Goal: Transaction & Acquisition: Purchase product/service

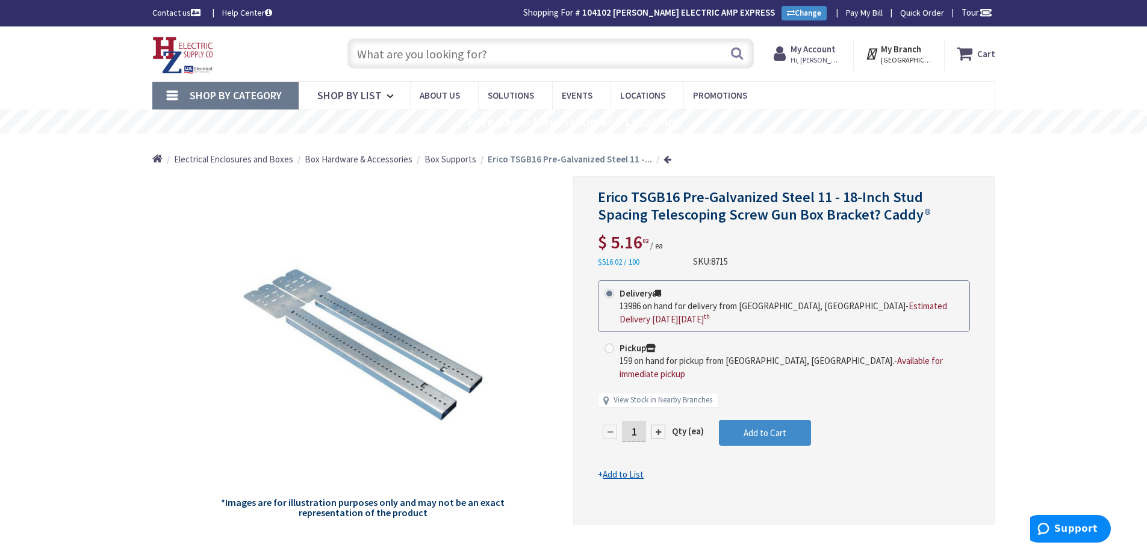
click at [501, 60] on input "text" at bounding box center [550, 54] width 406 height 30
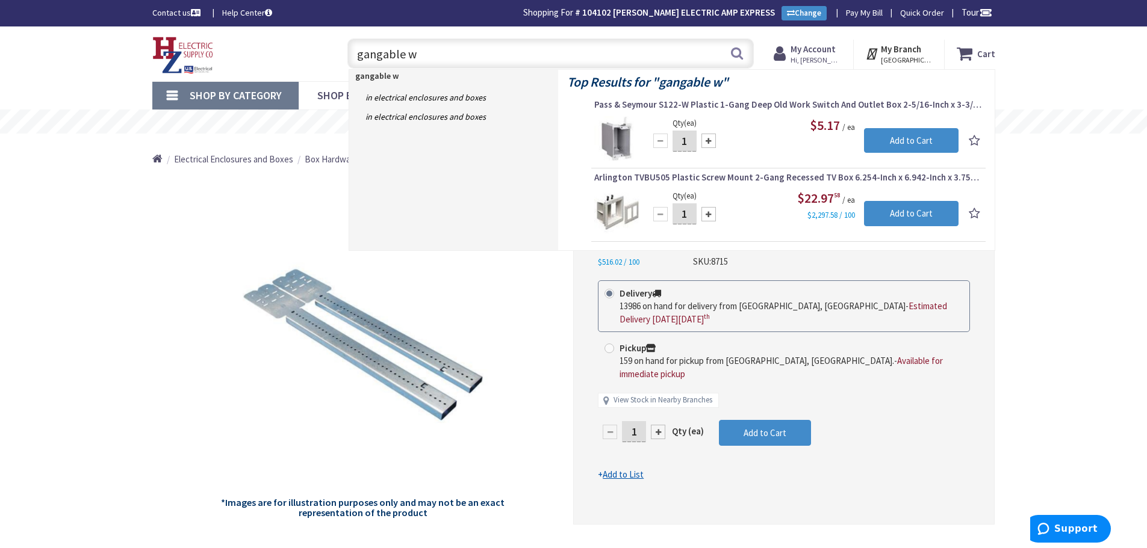
type input "gangable"
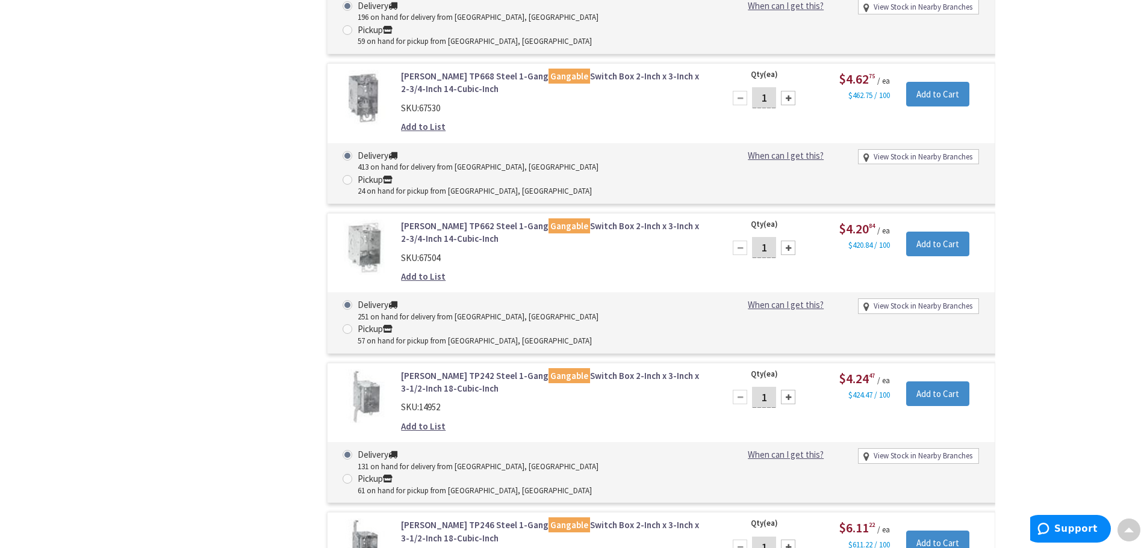
scroll to position [1206, 0]
click at [485, 519] on link "Crouse-Hinds TP246 Steel 1-Gang Gangable Switch Box 2-Inch x 3-Inch x 3-1/2-Inc…" at bounding box center [554, 532] width 306 height 26
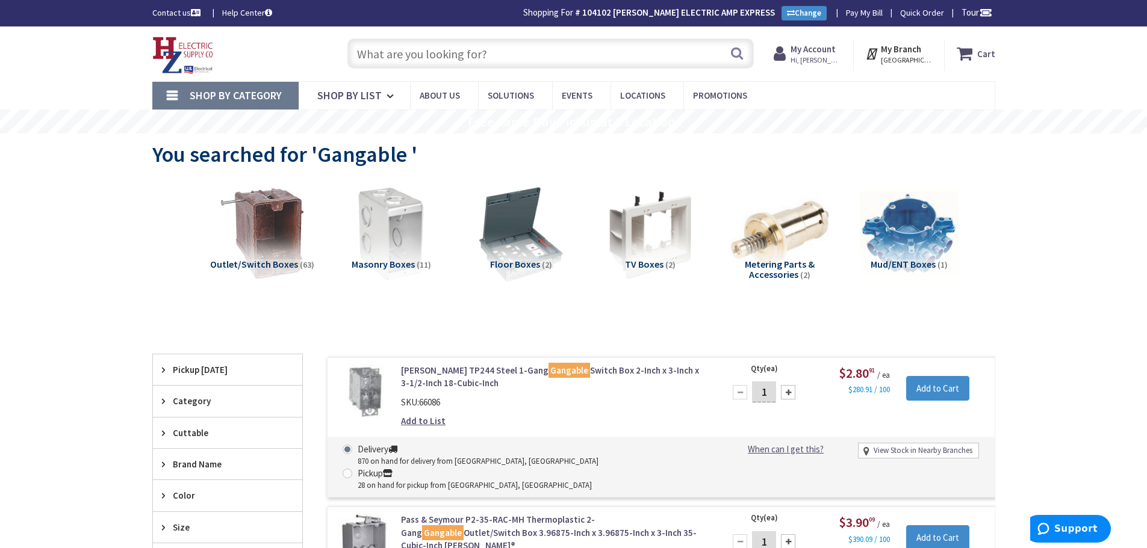
click at [533, 55] on input "text" at bounding box center [550, 54] width 406 height 30
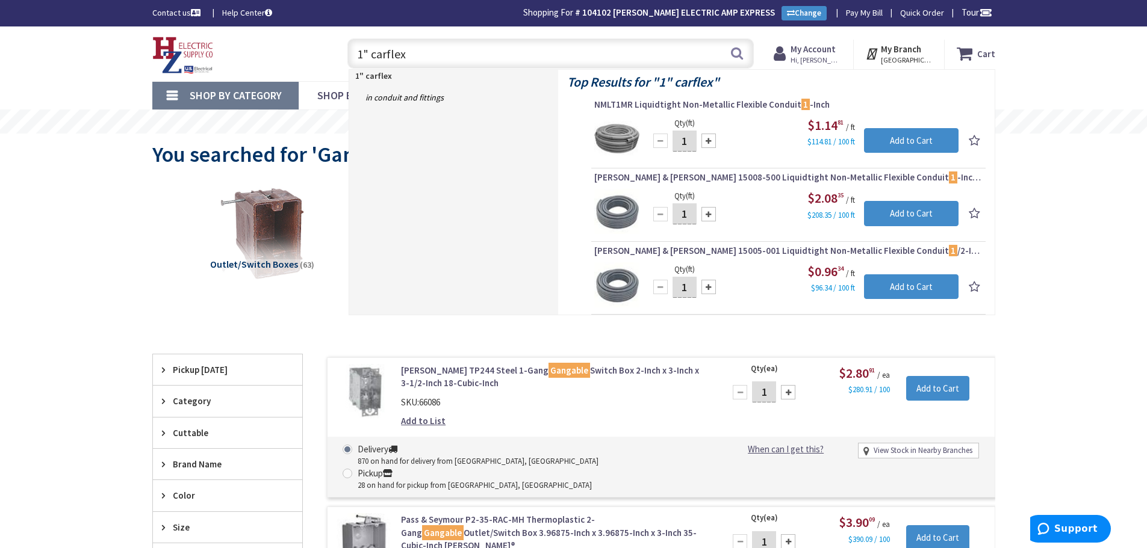
click at [505, 55] on input "1" carflex" at bounding box center [550, 54] width 406 height 30
type input "1" carflex connector"
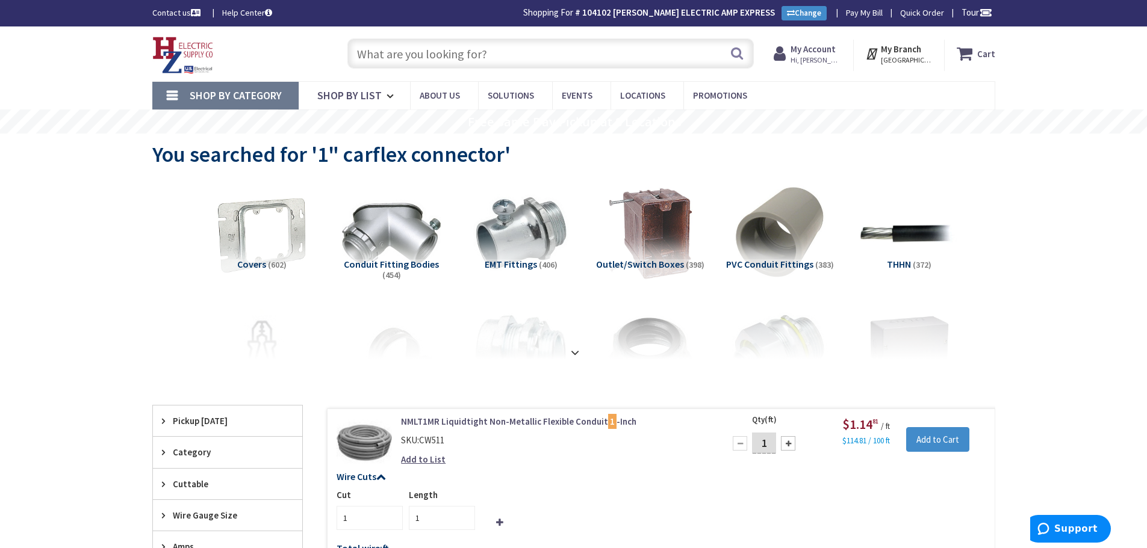
click at [549, 52] on input "text" at bounding box center [550, 54] width 406 height 30
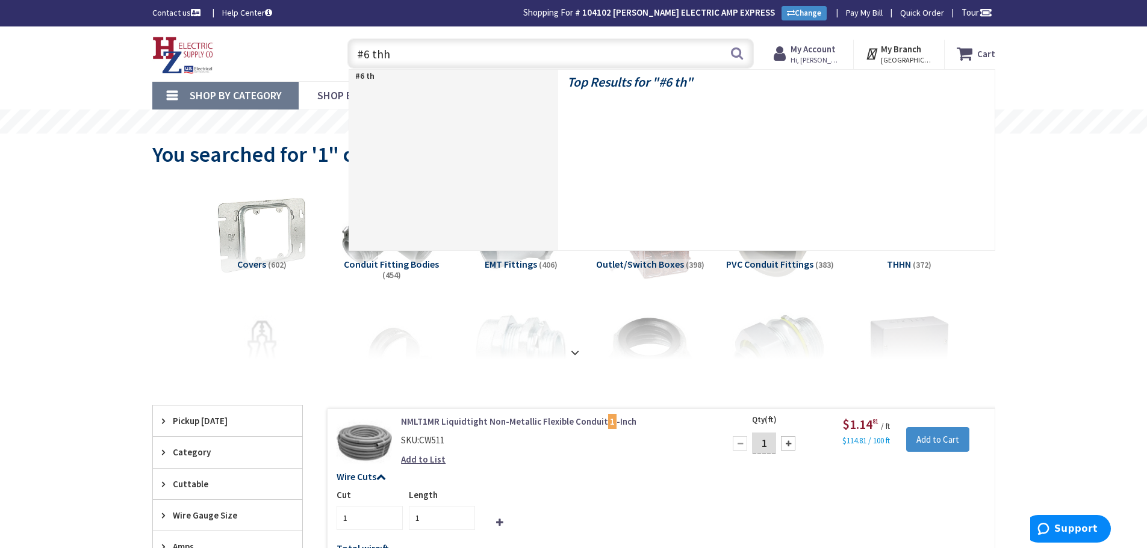
type input "#6 thhn"
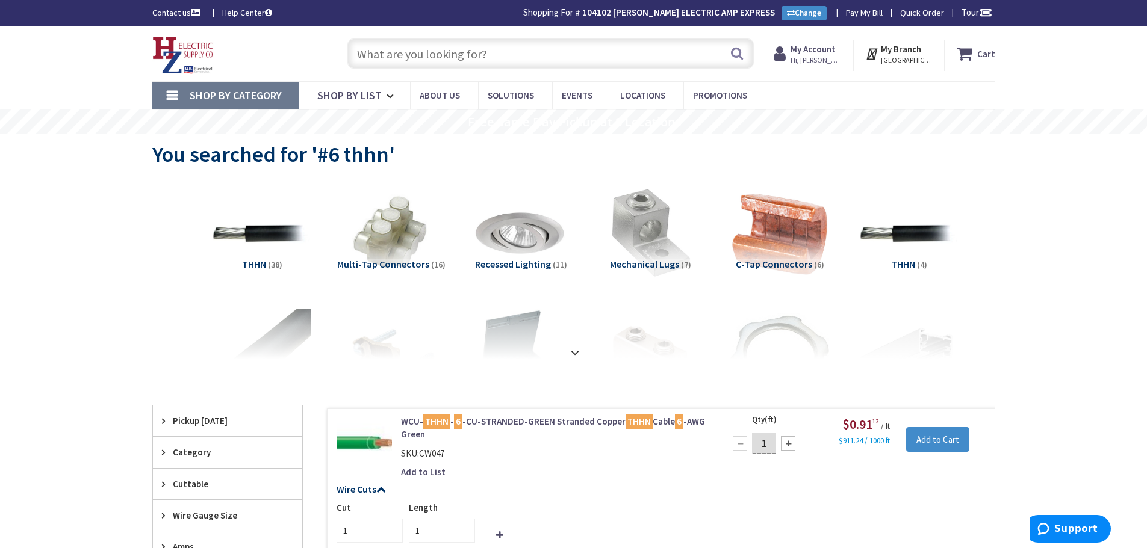
click at [502, 49] on input "text" at bounding box center [550, 54] width 406 height 30
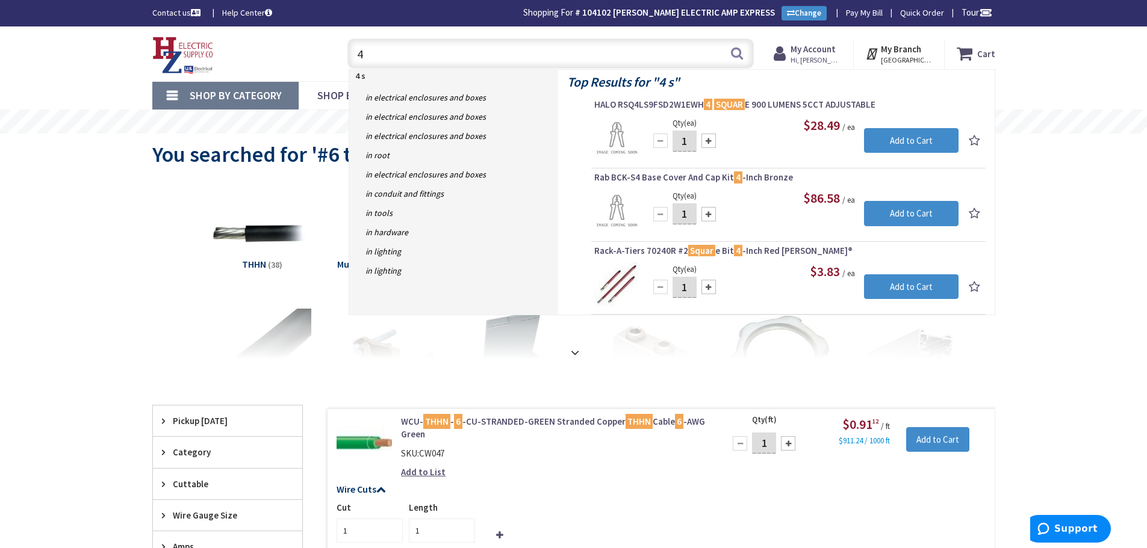
type input "4"
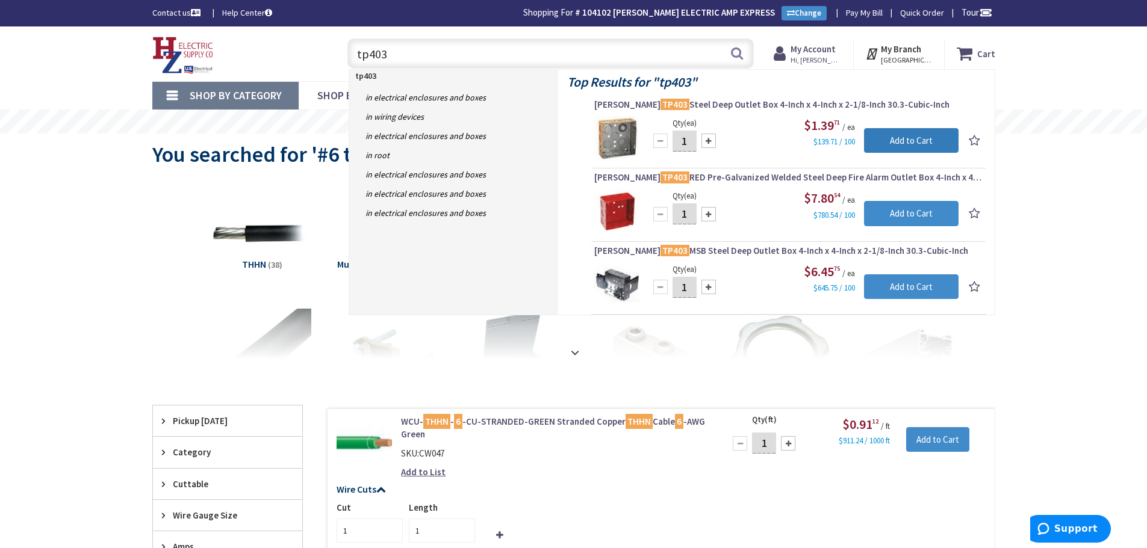
click at [899, 144] on input "Add to Cart" at bounding box center [911, 140] width 95 height 25
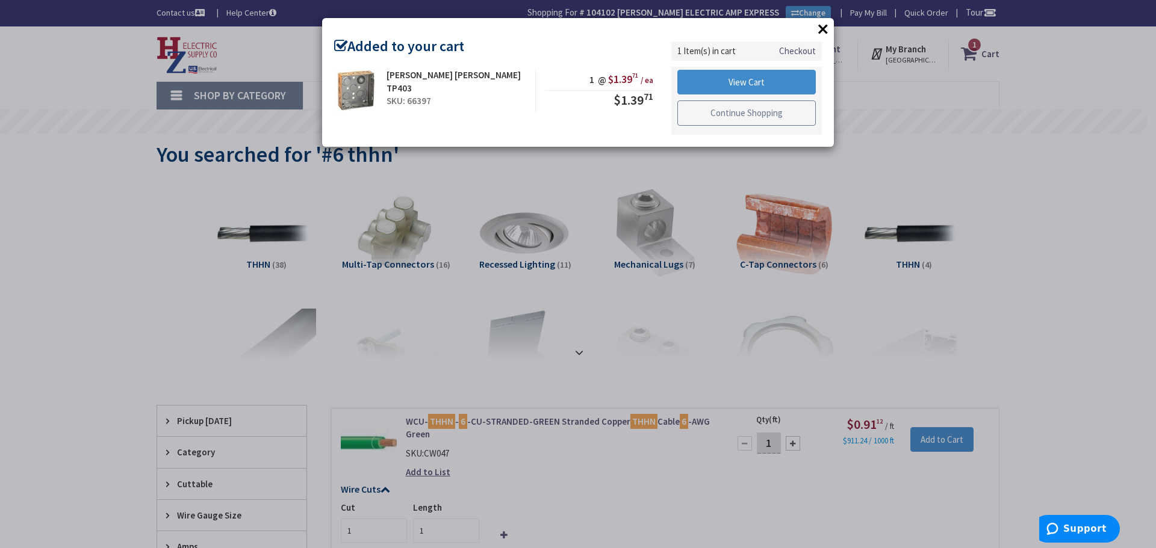
drag, startPoint x: 781, startPoint y: 108, endPoint x: 768, endPoint y: 114, distance: 14.3
click at [781, 108] on link "Continue Shopping" at bounding box center [746, 113] width 138 height 25
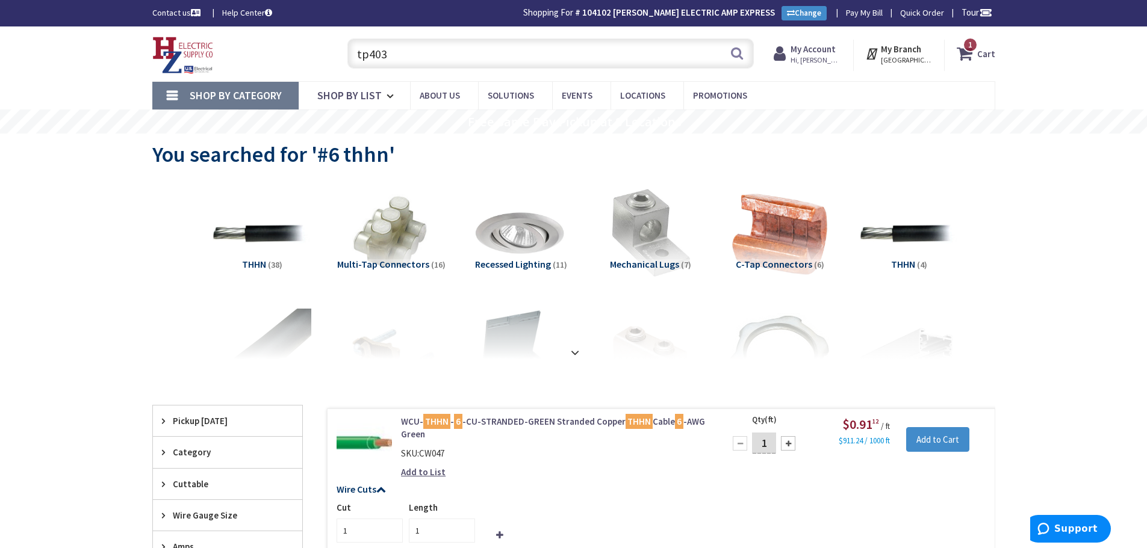
drag, startPoint x: 545, startPoint y: 57, endPoint x: 388, endPoint y: 61, distance: 157.2
click at [387, 61] on input "tp403" at bounding box center [550, 54] width 406 height 30
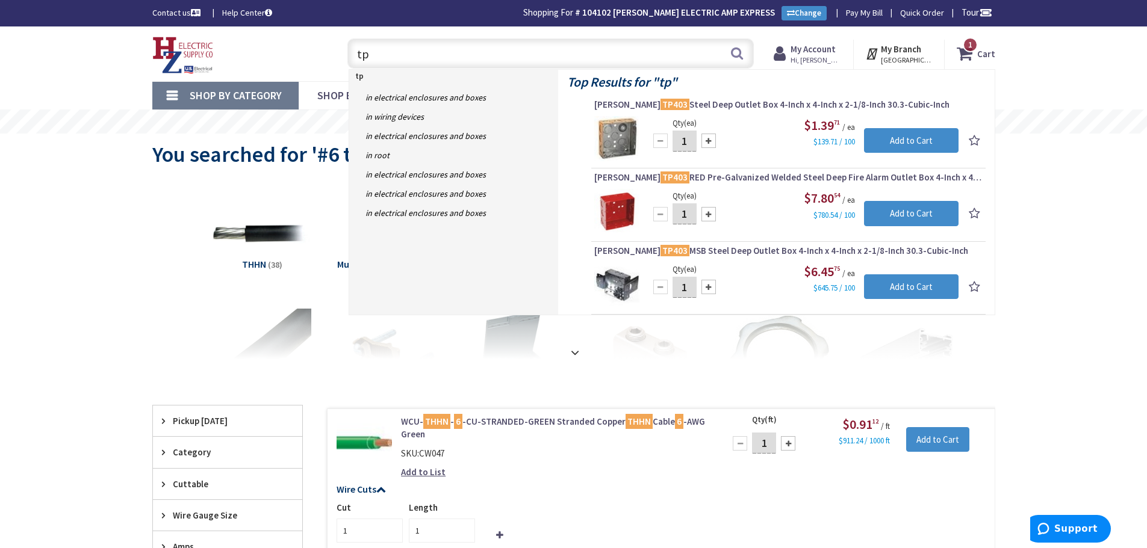
type input "tp\"
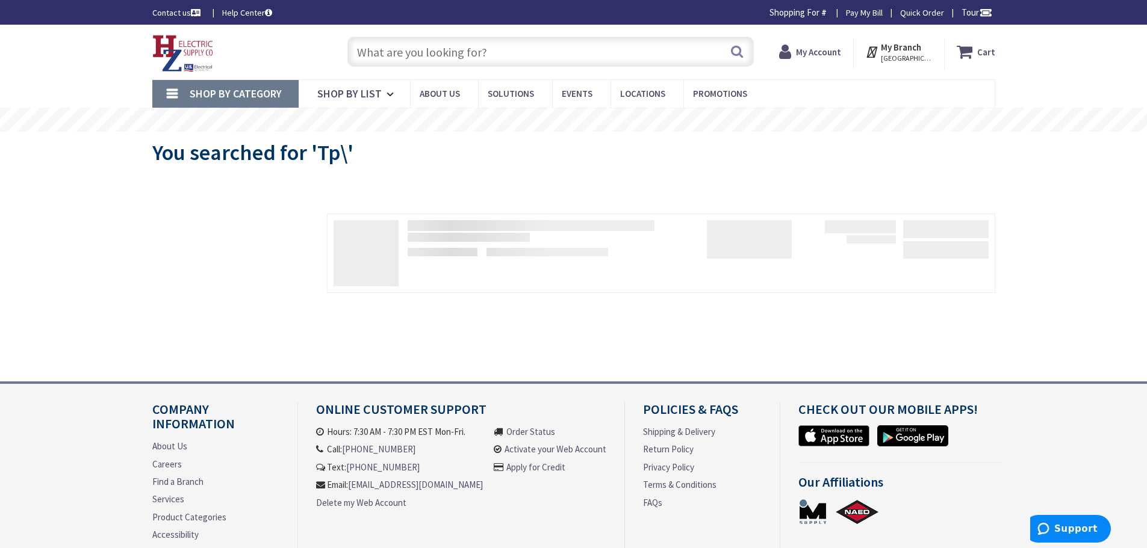
click at [426, 52] on input "text" at bounding box center [550, 52] width 406 height 30
type input "tp"
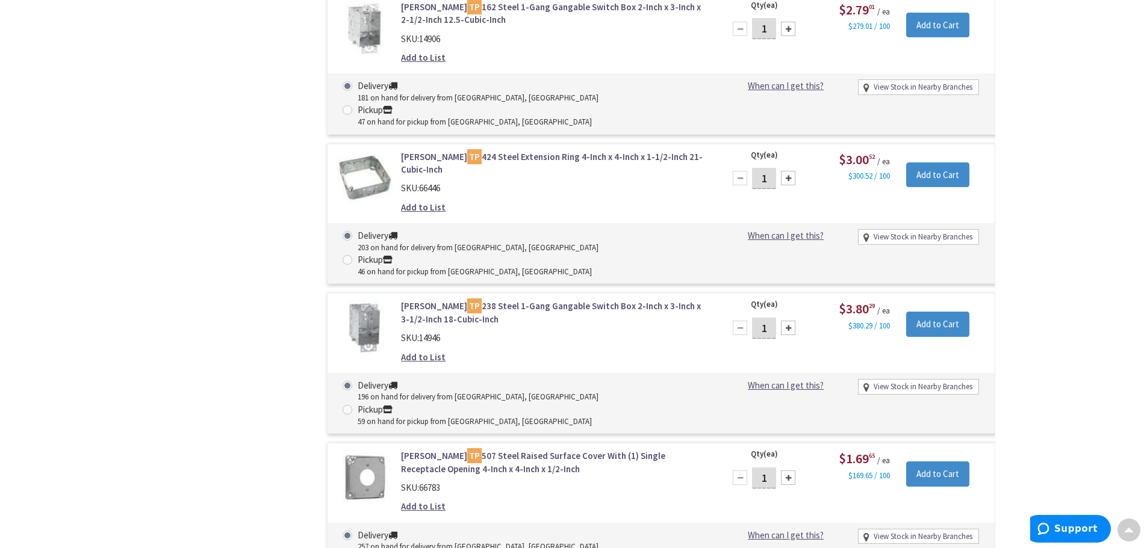
scroll to position [7428, 0]
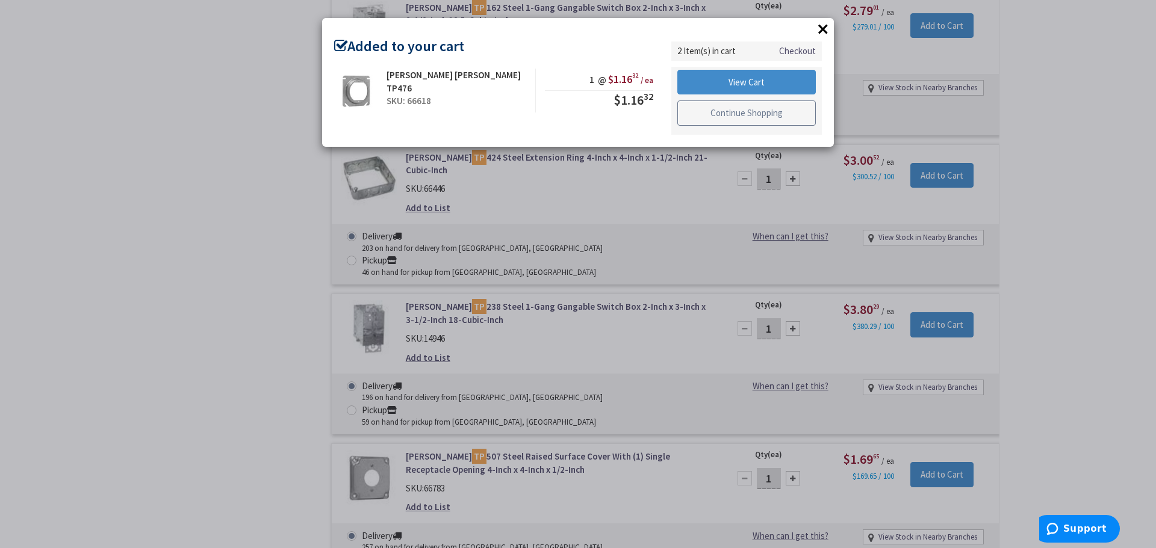
click at [735, 124] on link "Continue Shopping" at bounding box center [746, 113] width 138 height 25
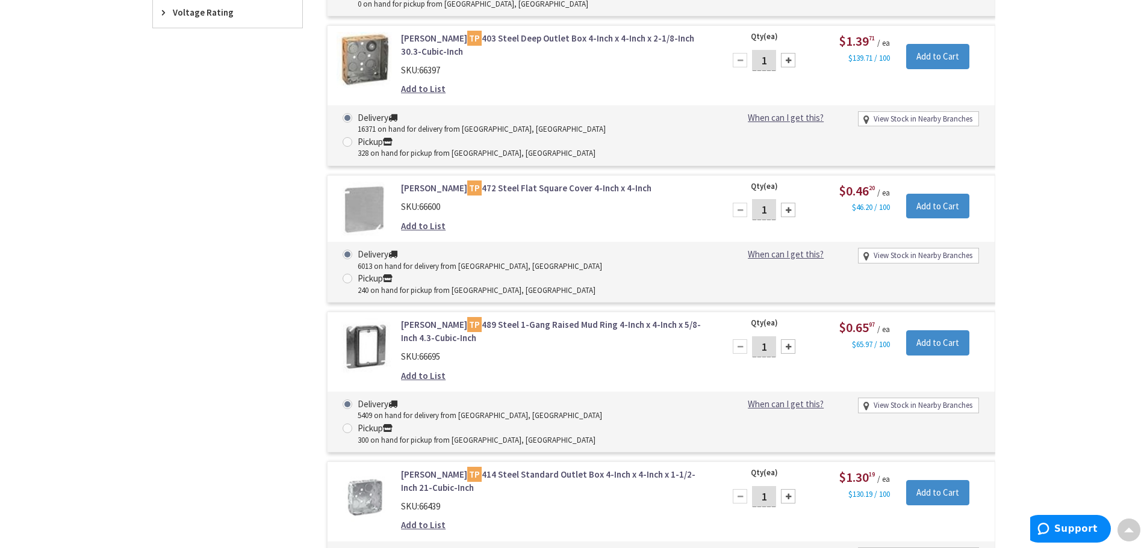
scroll to position [0, 0]
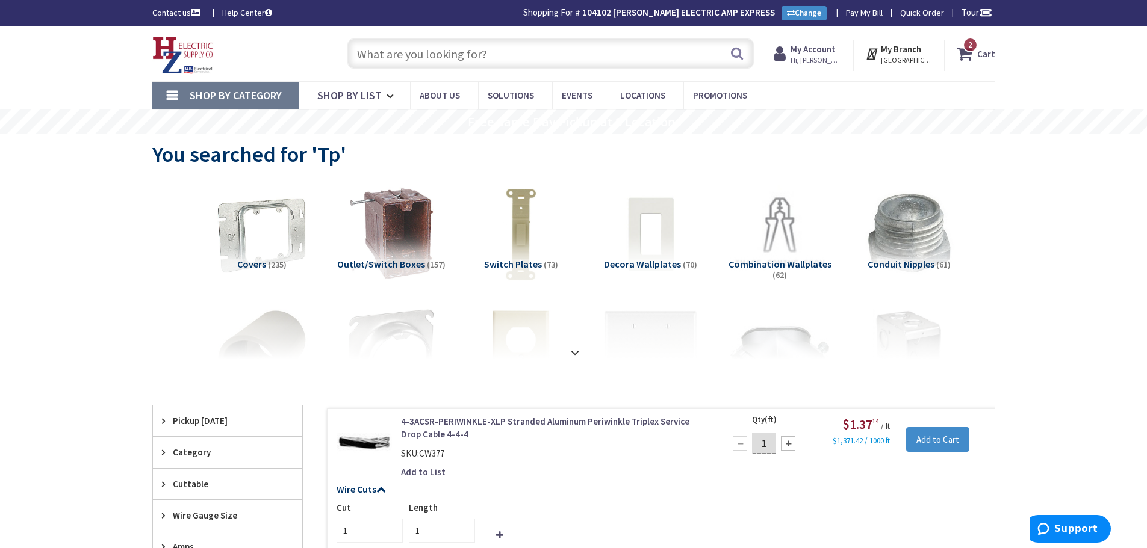
click at [567, 61] on input "text" at bounding box center [550, 54] width 406 height 30
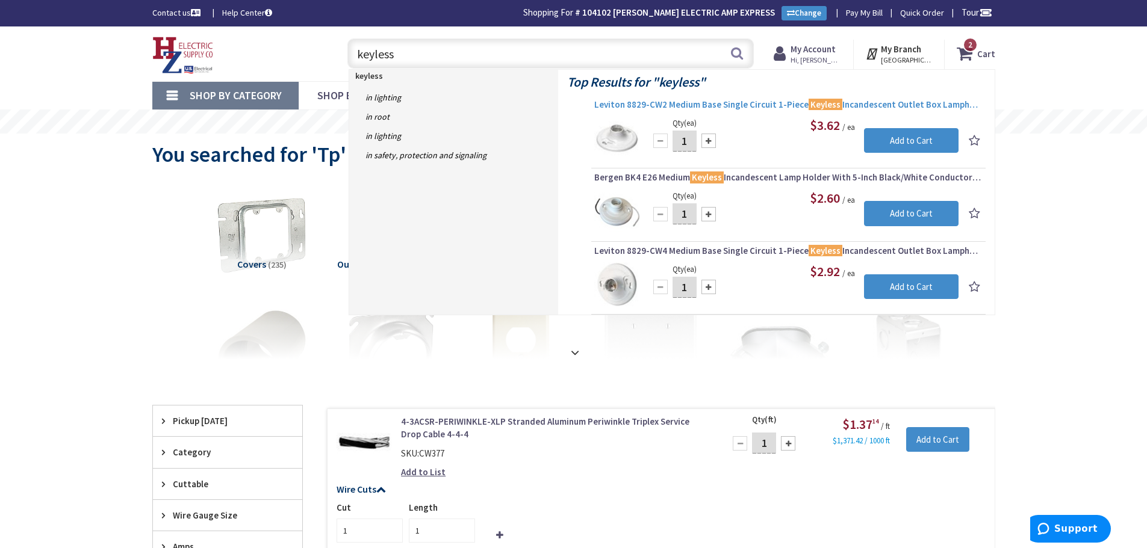
type input "keyless"
click at [664, 104] on span "Leviton 8829-CW2 Medium Base Single Circuit 1-Piece Keyless Incandescent Outlet…" at bounding box center [788, 105] width 388 height 12
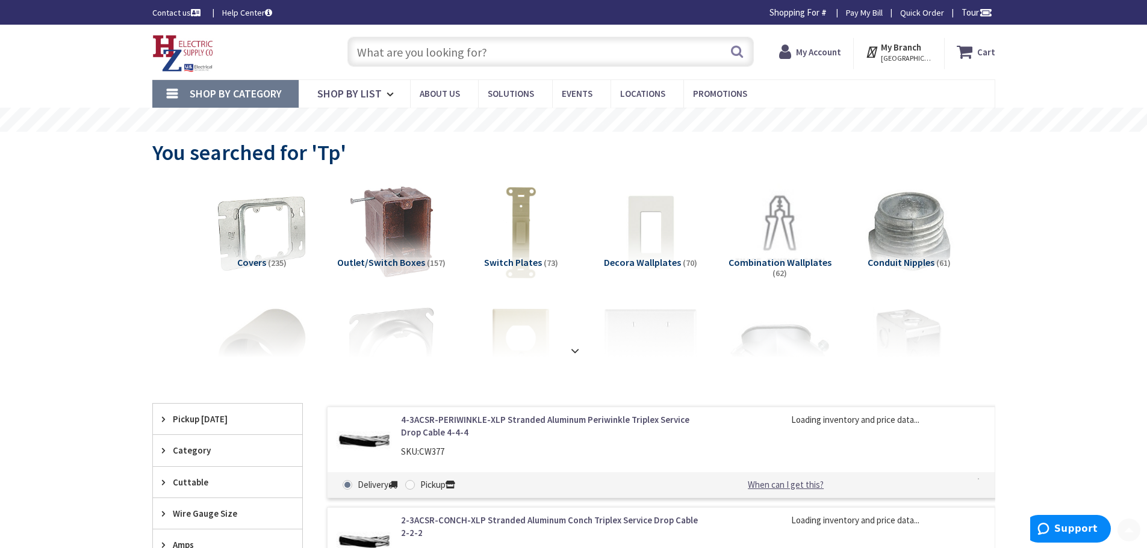
click at [495, 55] on input "text" at bounding box center [550, 52] width 406 height 30
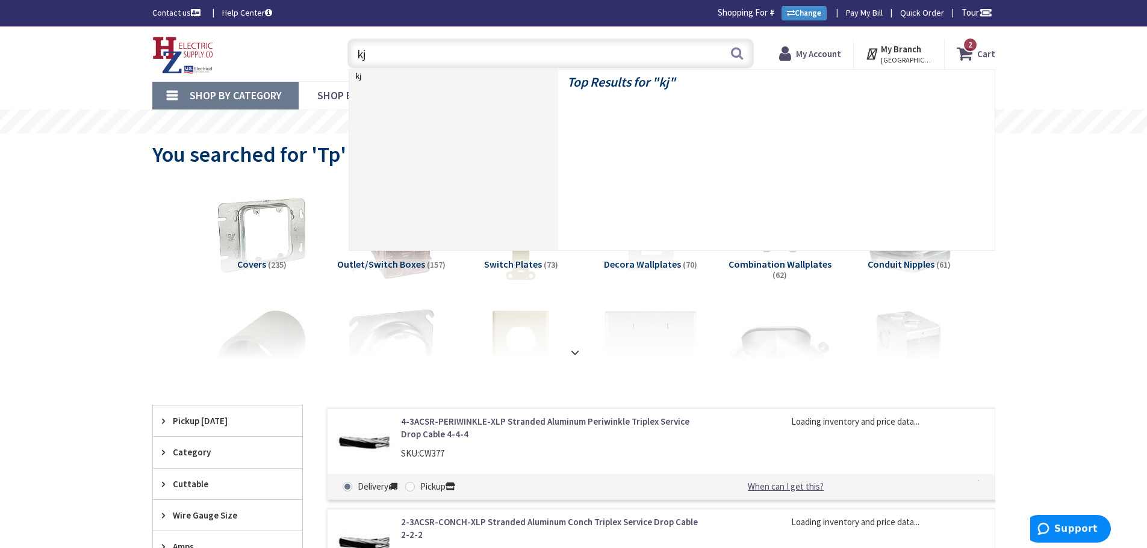
type input "k"
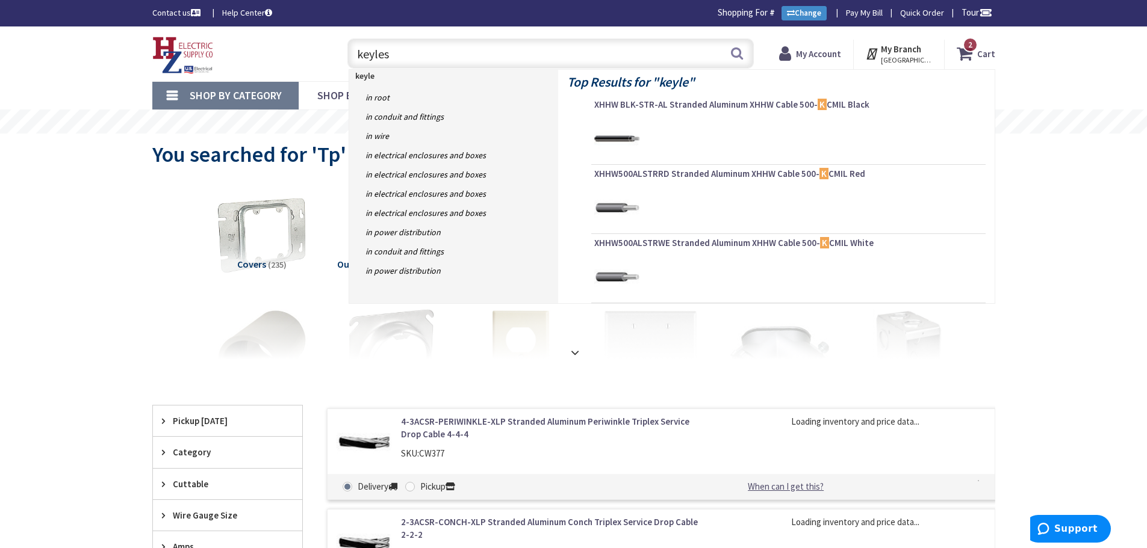
type input "keyless"
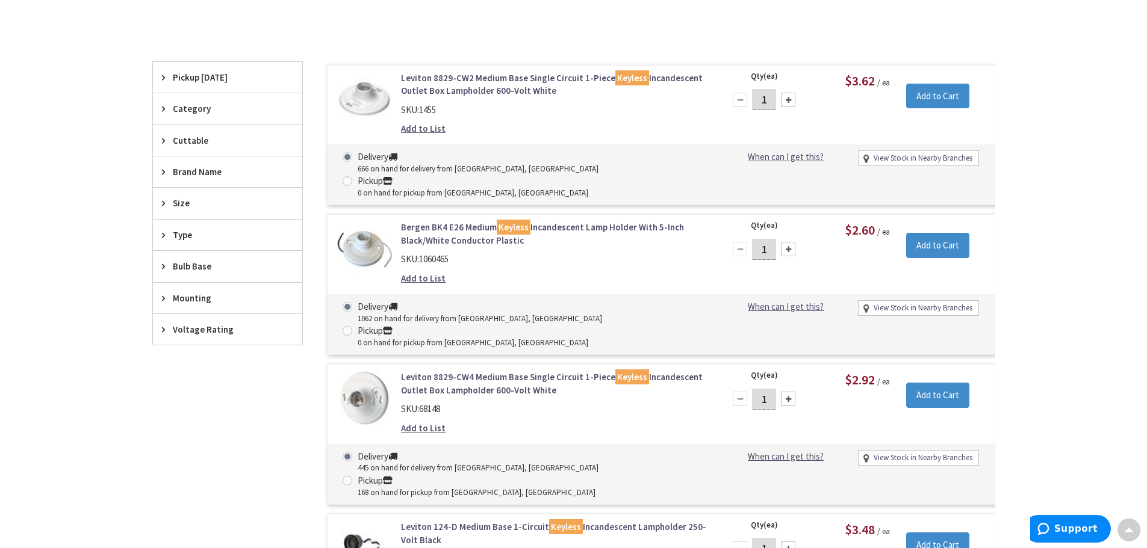
scroll to position [303, 0]
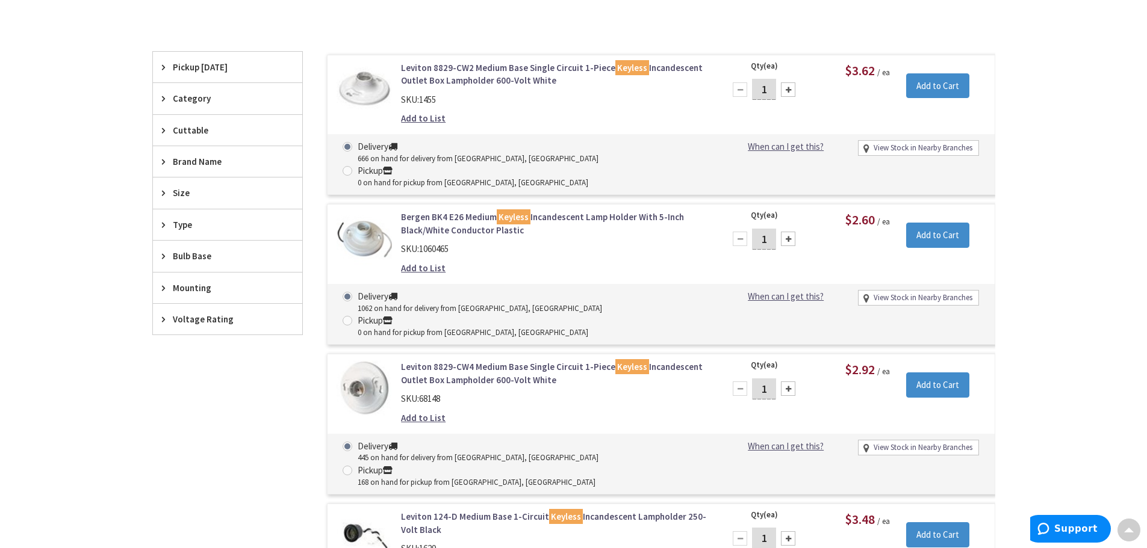
click at [499, 361] on link "Leviton 8829-CW4 Medium Base Single Circuit 1-Piece Keyless Incandescent Outlet…" at bounding box center [554, 374] width 306 height 26
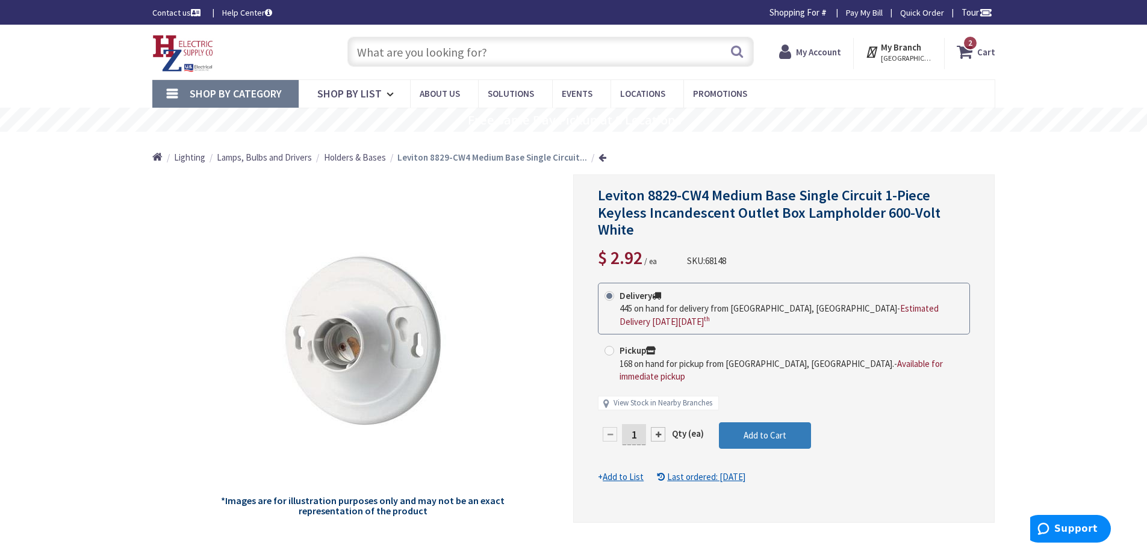
click at [794, 423] on button "Add to Cart" at bounding box center [765, 436] width 92 height 26
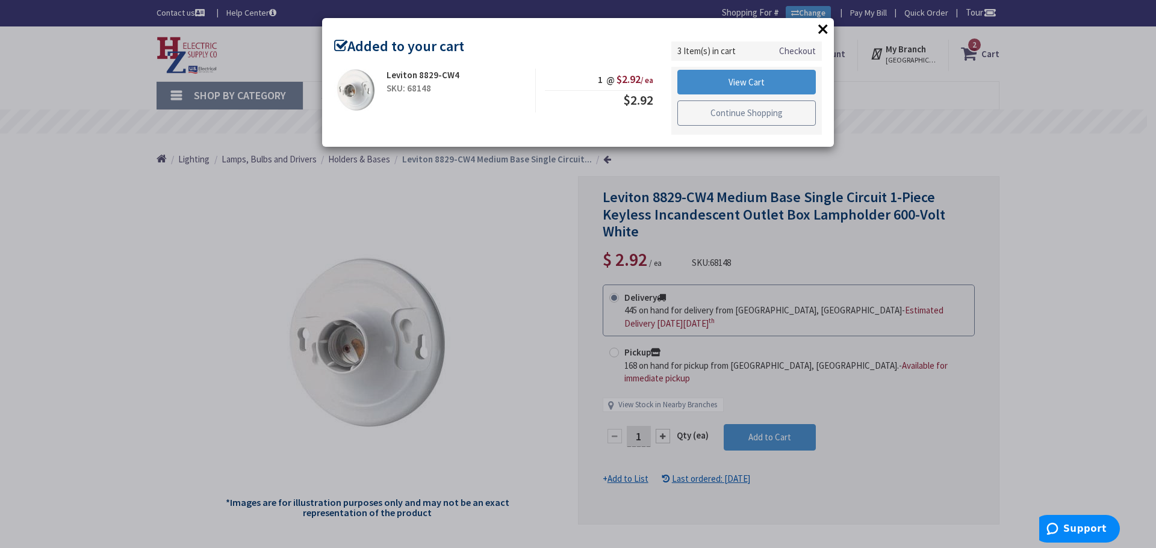
click at [756, 120] on link "Continue Shopping" at bounding box center [746, 113] width 138 height 25
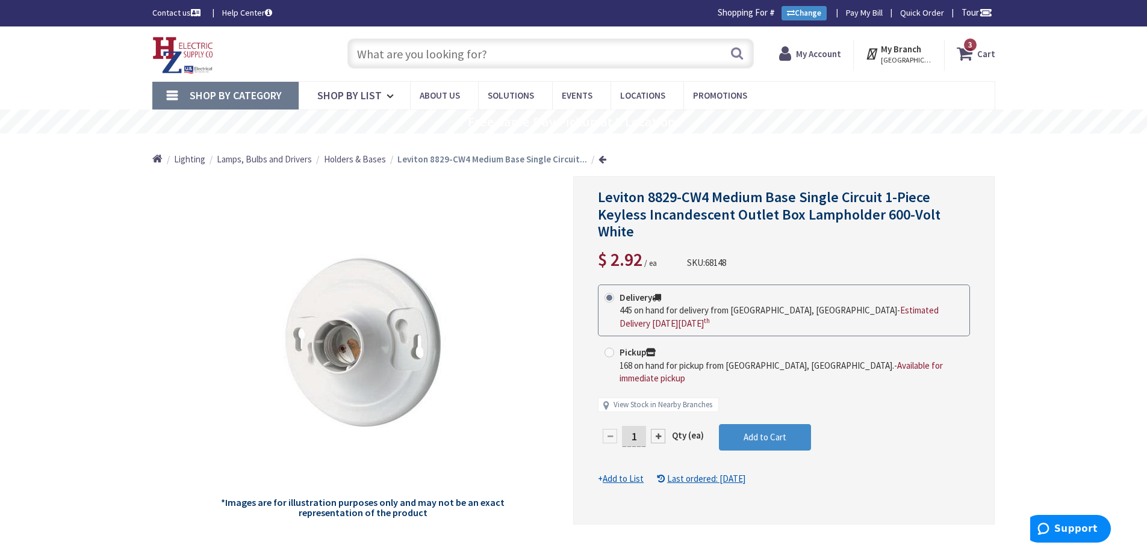
click at [549, 59] on input "text" at bounding box center [550, 54] width 406 height 30
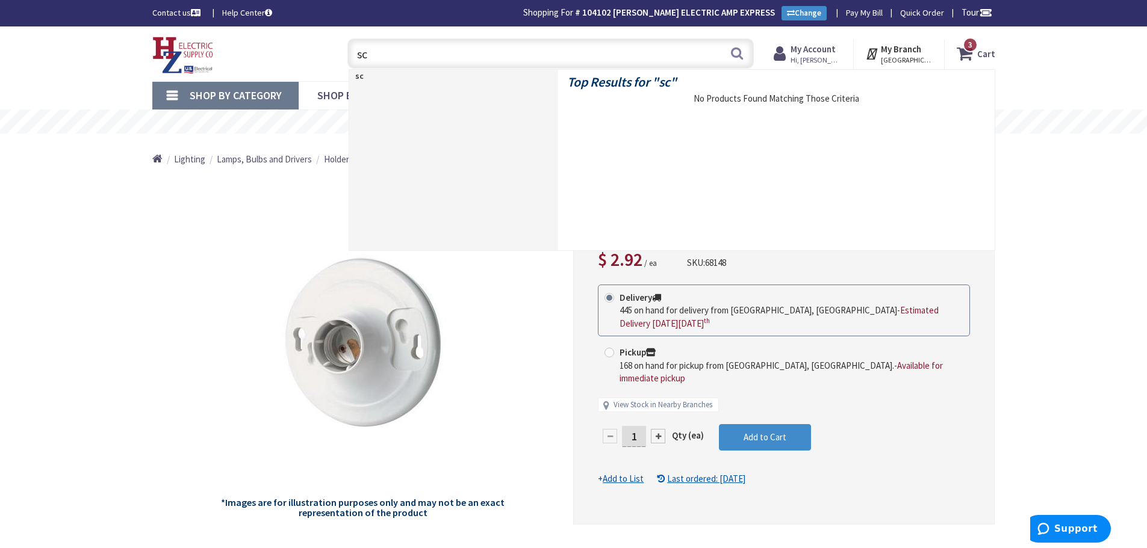
type input "s"
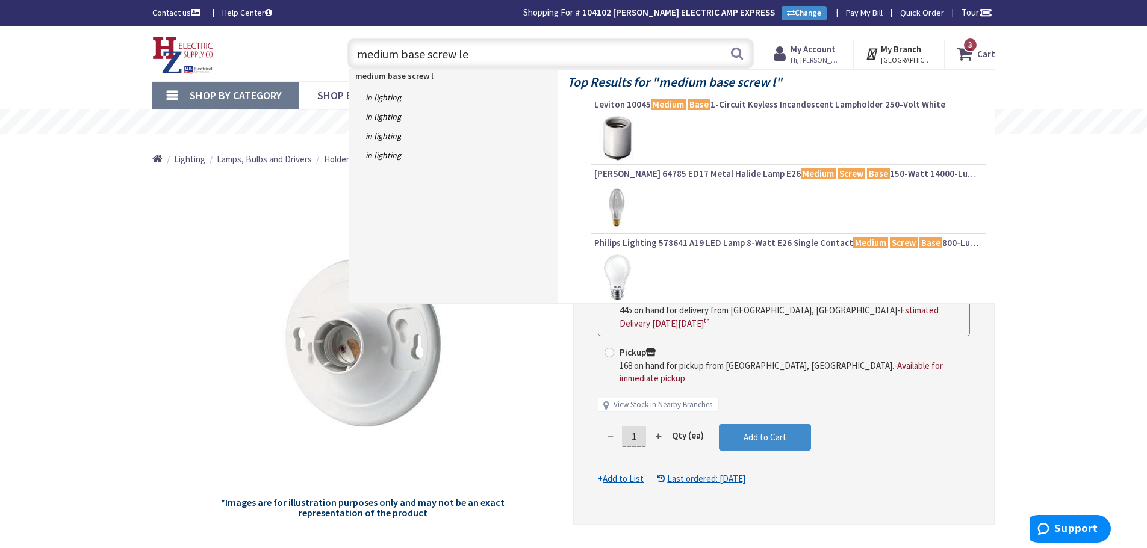
type input "medium base screw led"
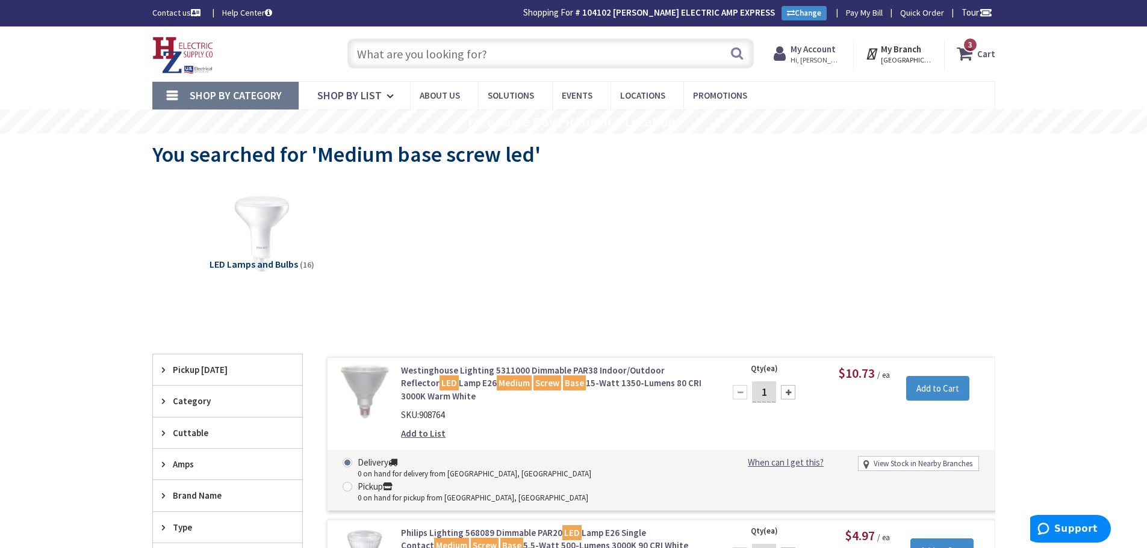
click at [543, 62] on input "text" at bounding box center [550, 54] width 406 height 30
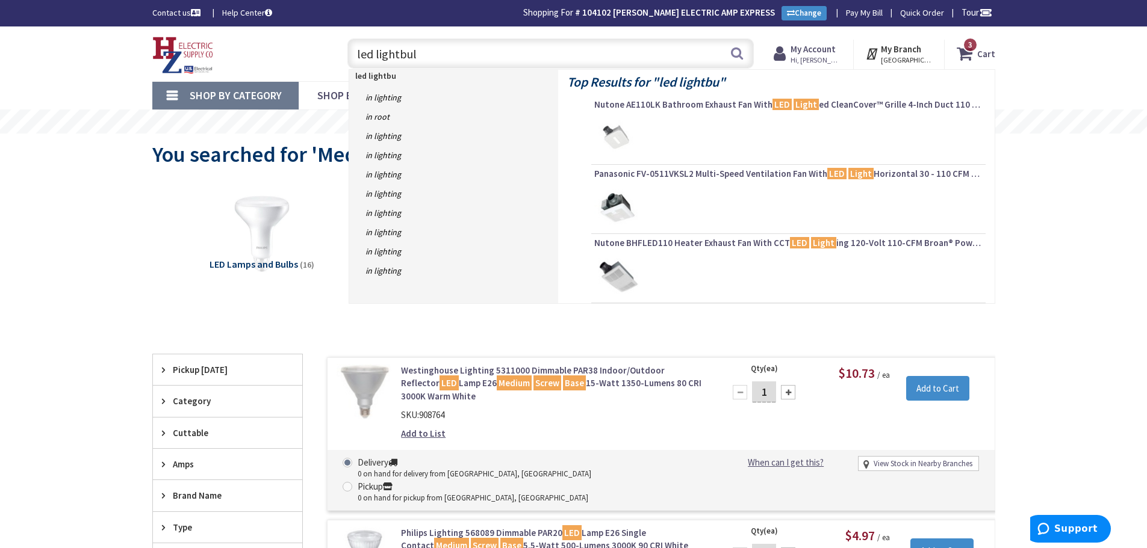
type input "led lightbulb"
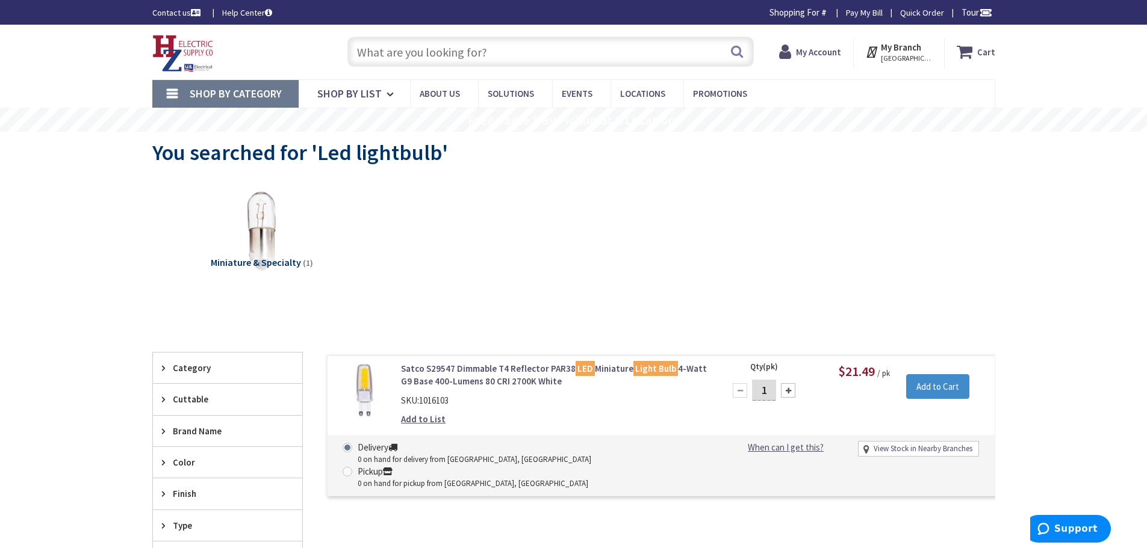
click at [559, 61] on input "text" at bounding box center [550, 52] width 406 height 30
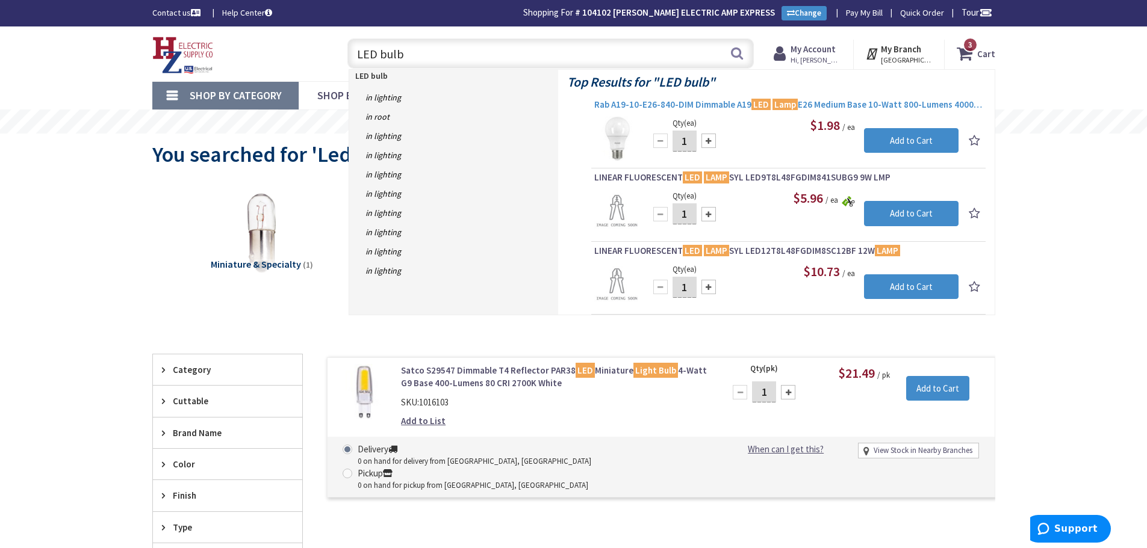
type input "LED bulb"
click at [715, 105] on span "Rab A19-10-E26-840-DIM Dimmable A19 LED Lamp E26 Medium Base 10-Watt 800-Lumens…" at bounding box center [788, 105] width 388 height 12
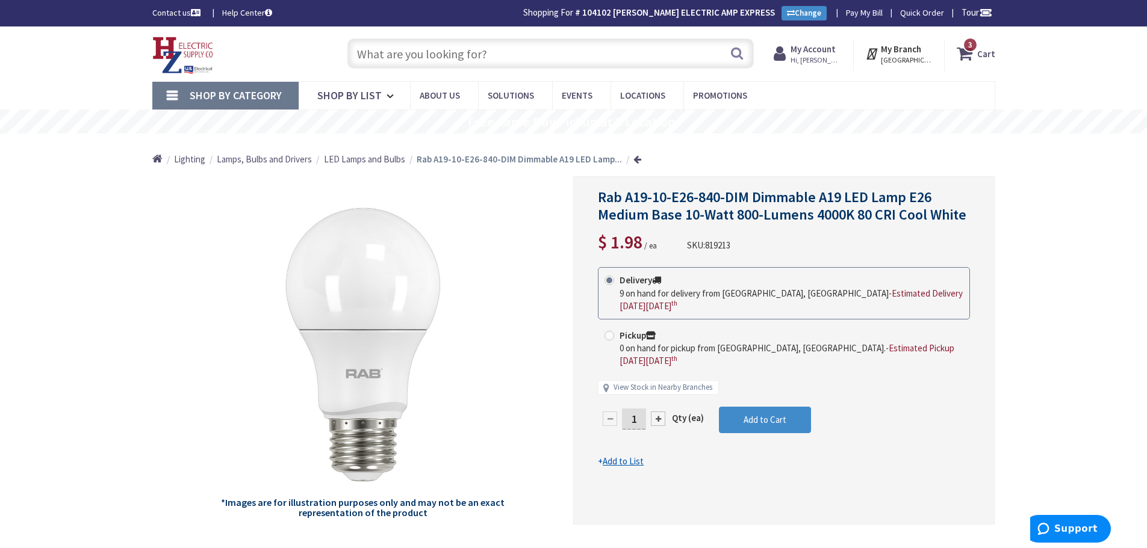
click at [492, 53] on input "text" at bounding box center [550, 54] width 406 height 30
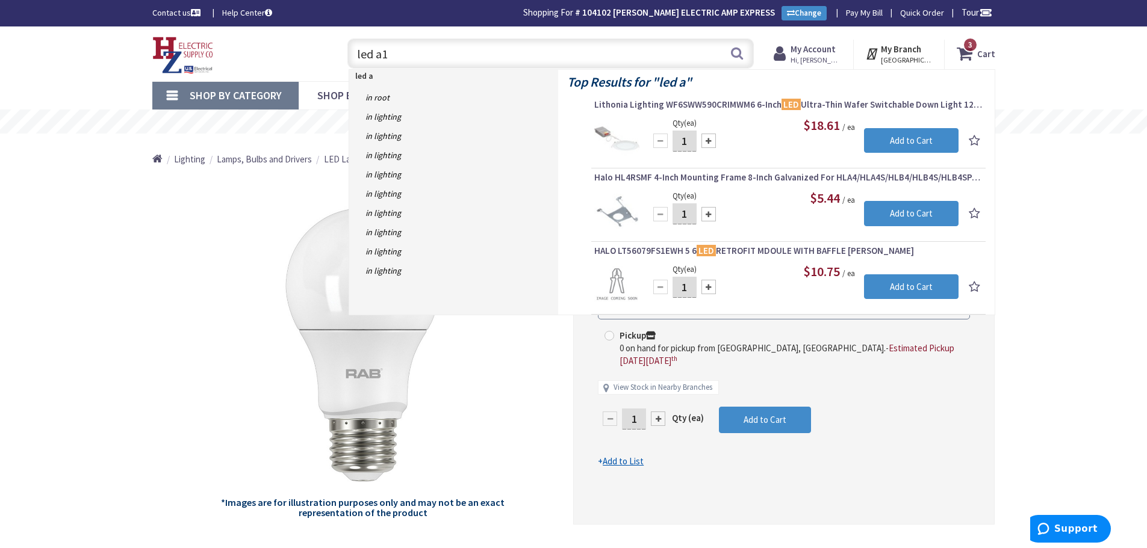
type input "led a19"
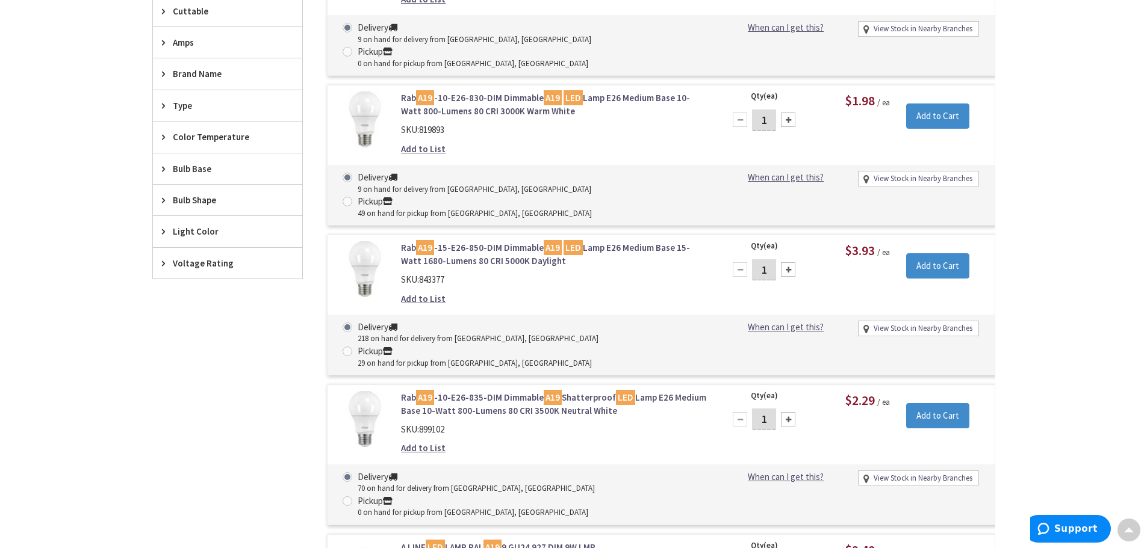
scroll to position [423, 0]
click at [488, 240] on link "Rab A19 -15-E26-850-DIM Dimmable A19 LED Lamp E26 Medium Base 15-Watt 1680-Lume…" at bounding box center [554, 253] width 306 height 26
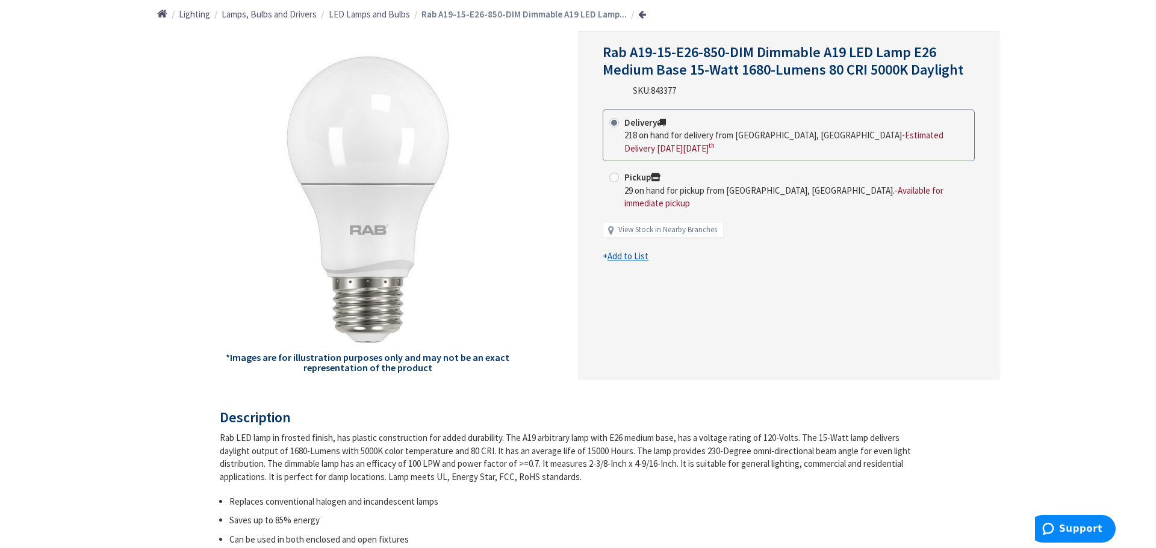
scroll to position [182, 0]
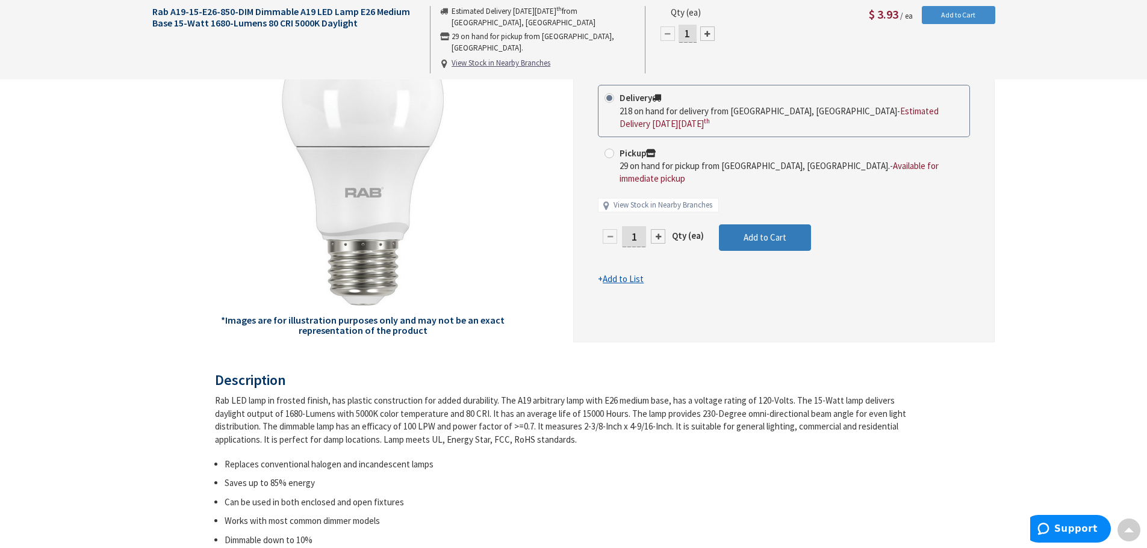
click at [767, 232] on span "Add to Cart" at bounding box center [764, 237] width 43 height 11
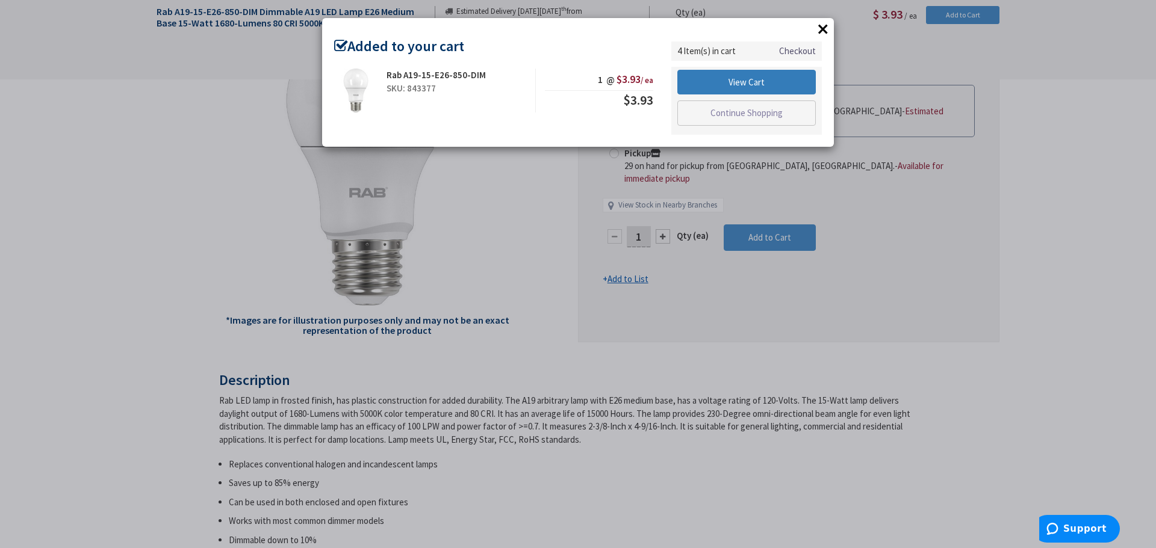
click at [744, 77] on link "View Cart" at bounding box center [746, 82] width 138 height 25
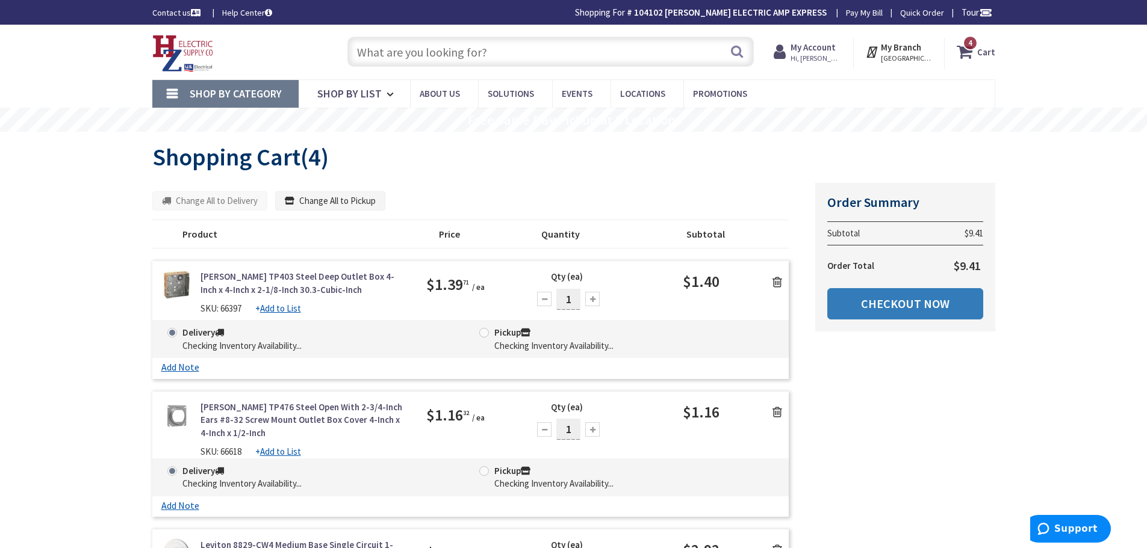
click at [839, 309] on link "Checkout Now" at bounding box center [905, 303] width 156 height 31
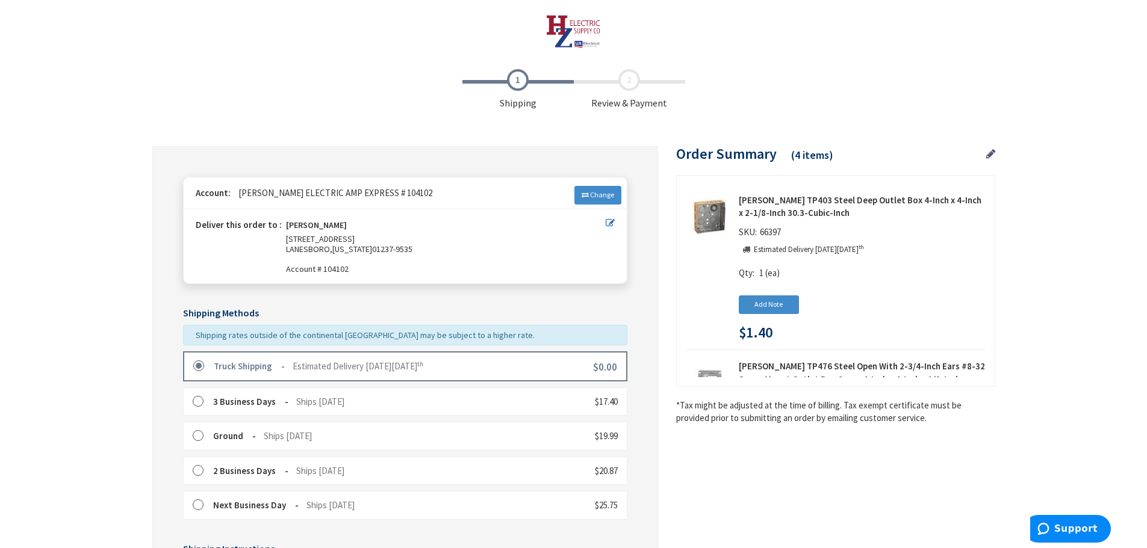
click at [388, 365] on span "Estimated Delivery on Friday, October 10 th" at bounding box center [358, 366] width 131 height 11
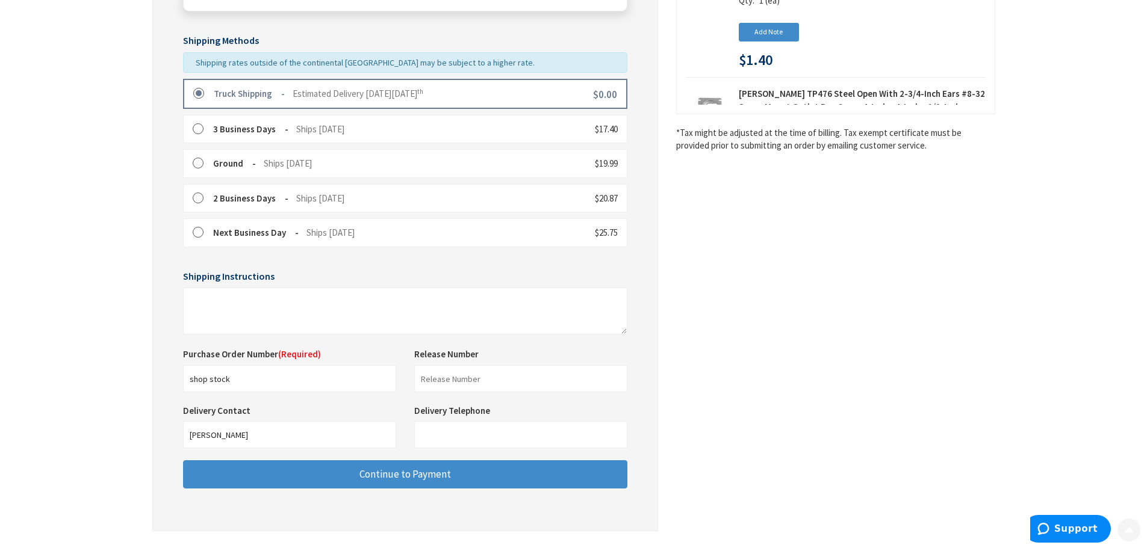
scroll to position [301, 0]
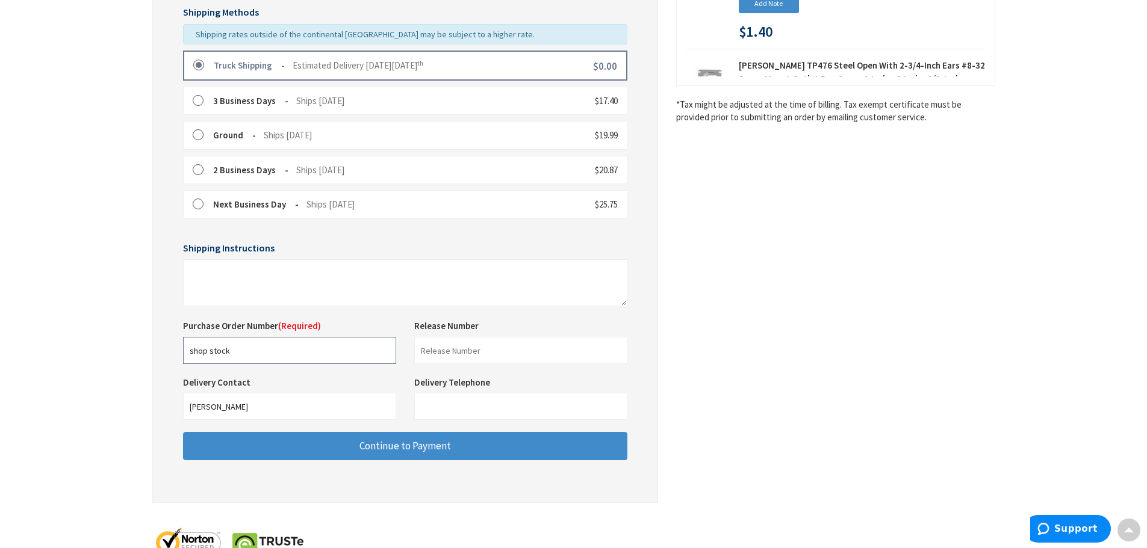
click at [268, 361] on input "shop stock" at bounding box center [289, 350] width 213 height 27
type input "s"
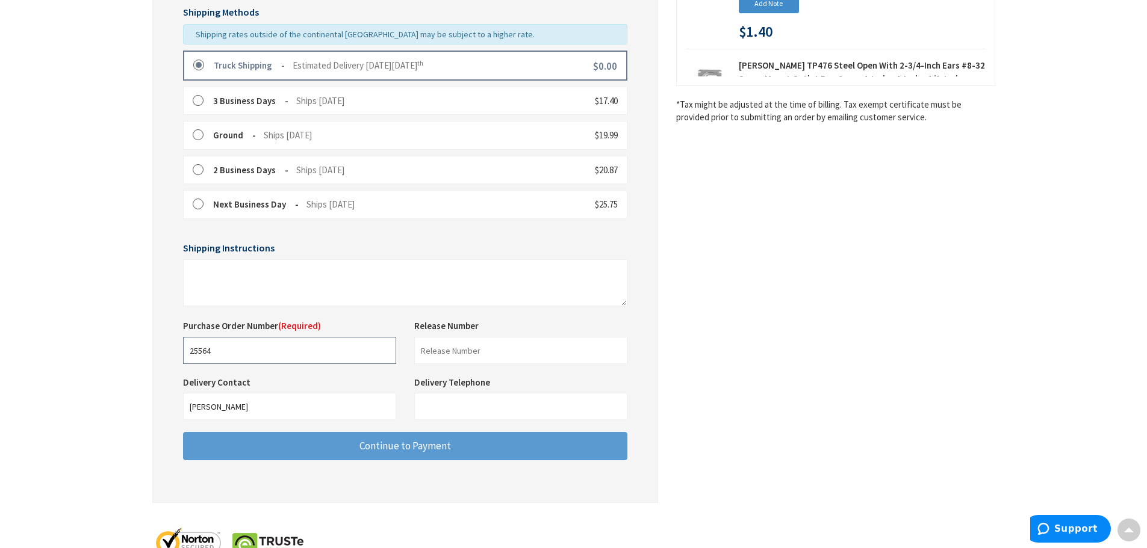
type input "25564"
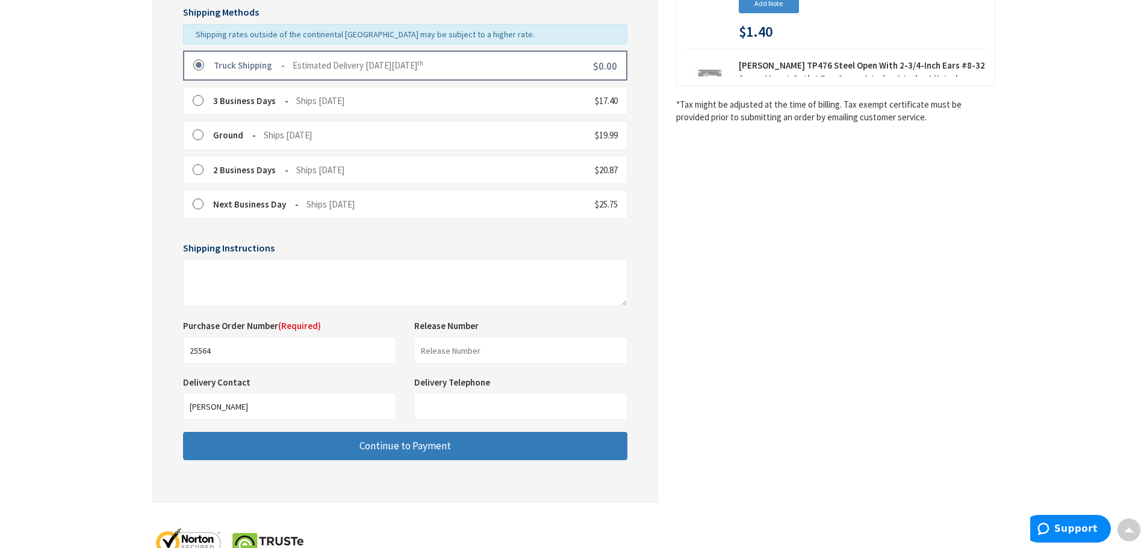
click at [437, 448] on span "Continue to Payment" at bounding box center [404, 445] width 91 height 13
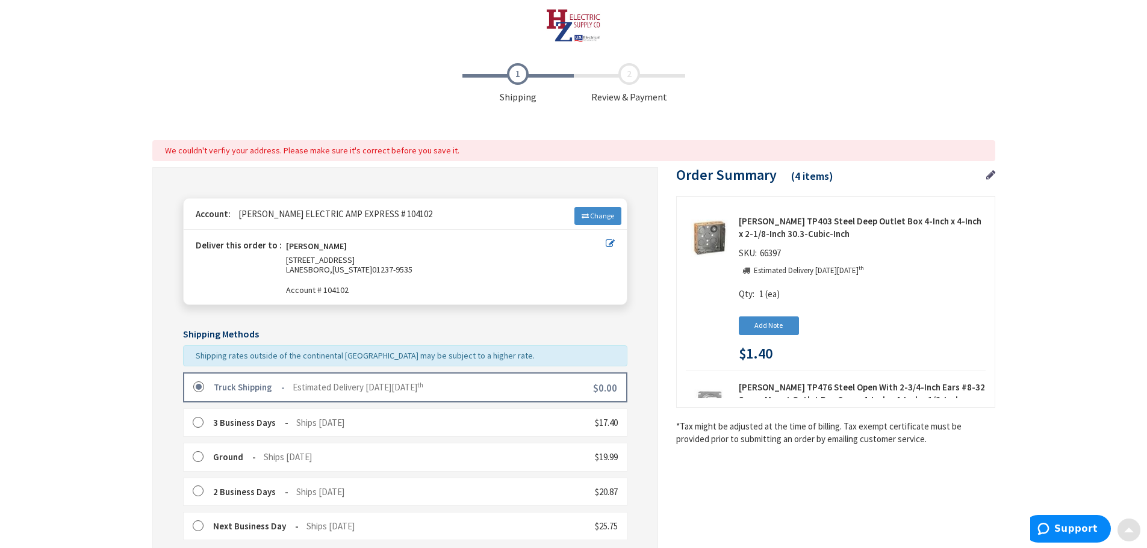
scroll to position [0, 0]
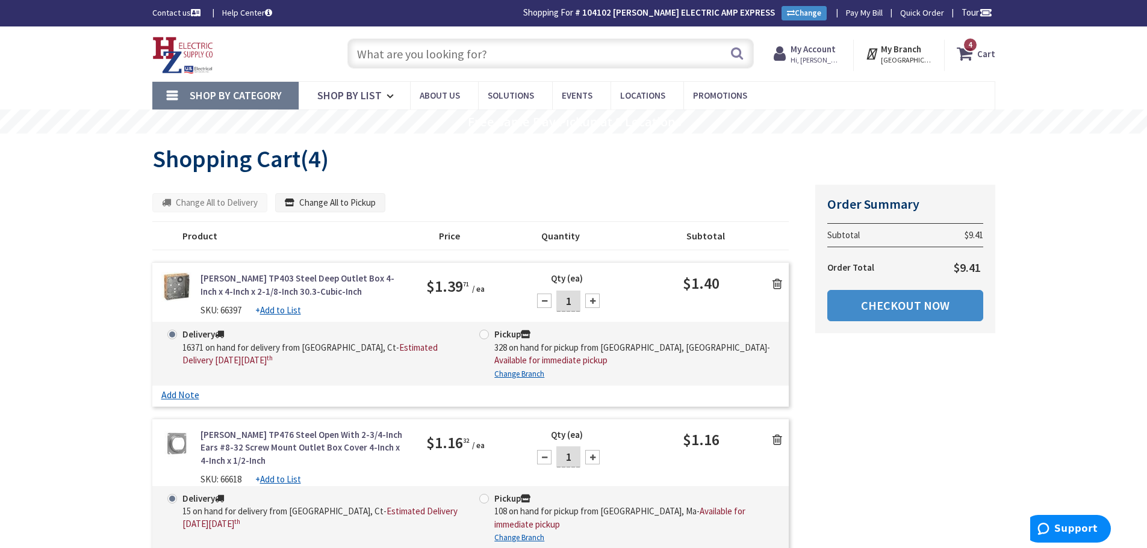
click at [474, 52] on input "text" at bounding box center [550, 54] width 406 height 30
click at [773, 282] on icon at bounding box center [777, 284] width 10 height 12
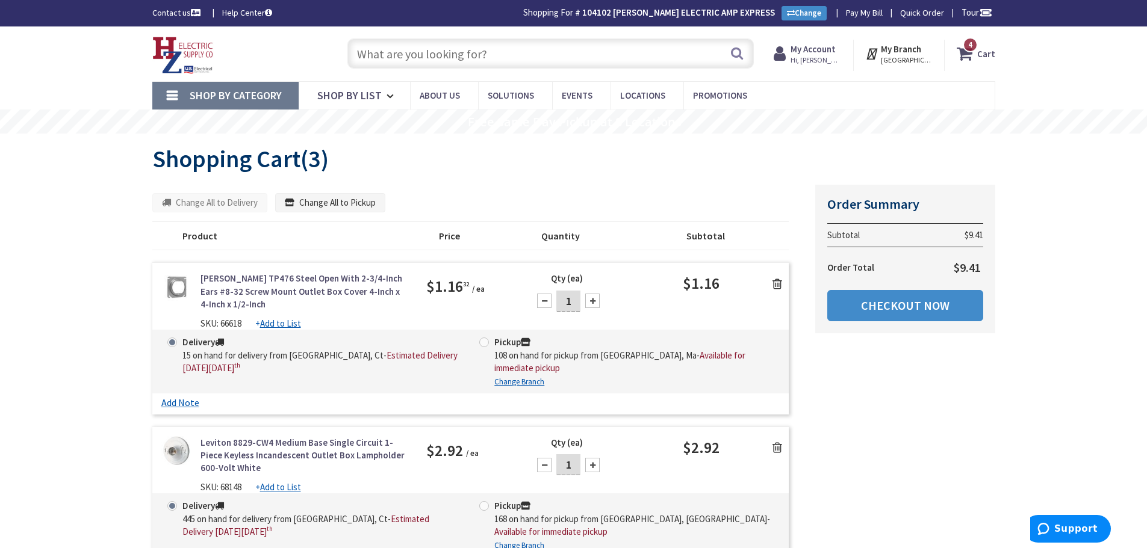
click at [773, 282] on icon at bounding box center [777, 284] width 10 height 12
click at [776, 281] on icon at bounding box center [777, 284] width 10 height 12
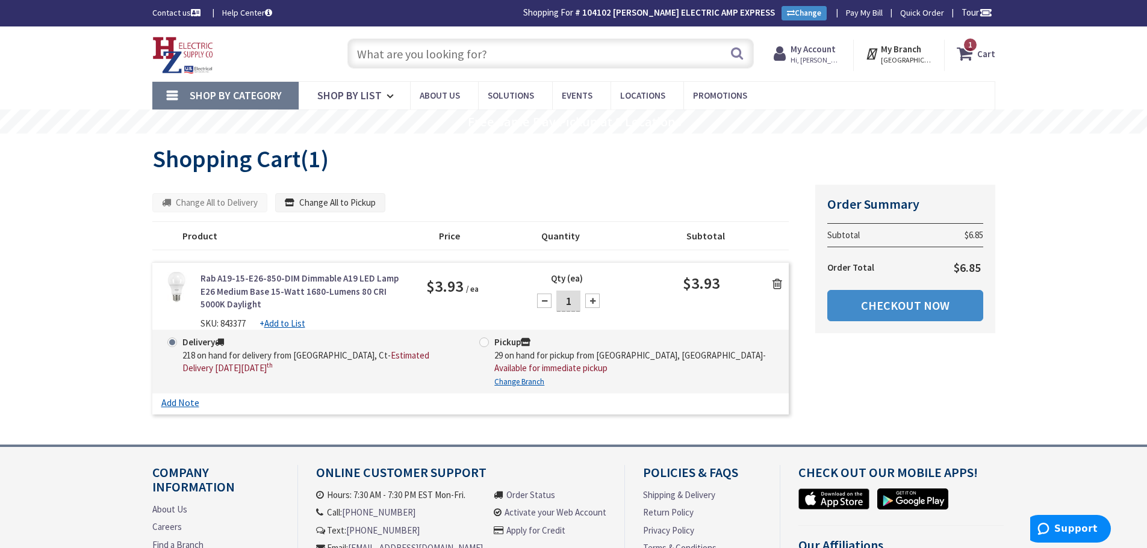
click at [779, 279] on icon at bounding box center [777, 284] width 10 height 12
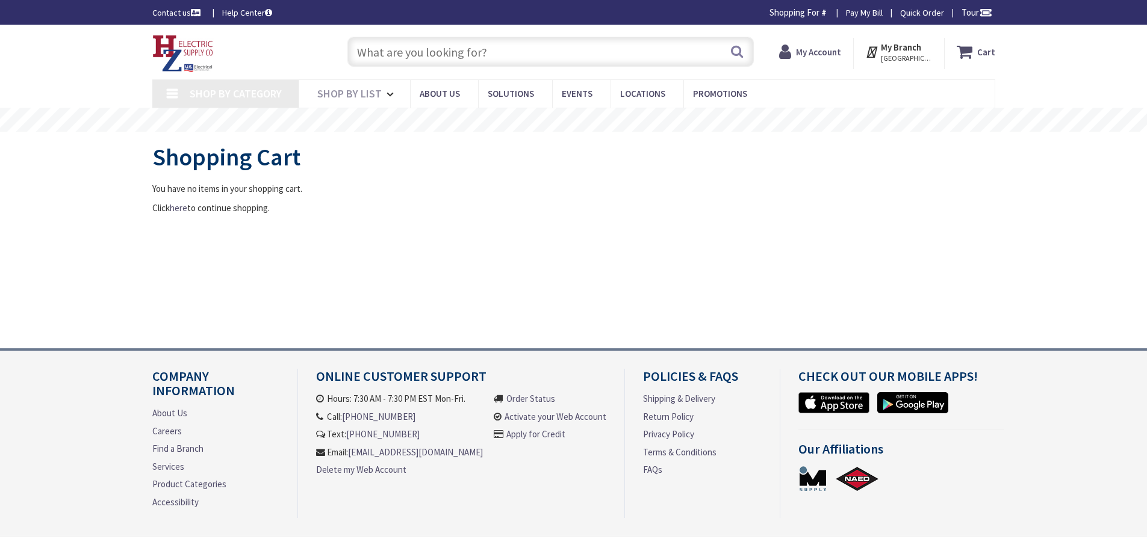
click at [484, 58] on input "text" at bounding box center [550, 52] width 406 height 30
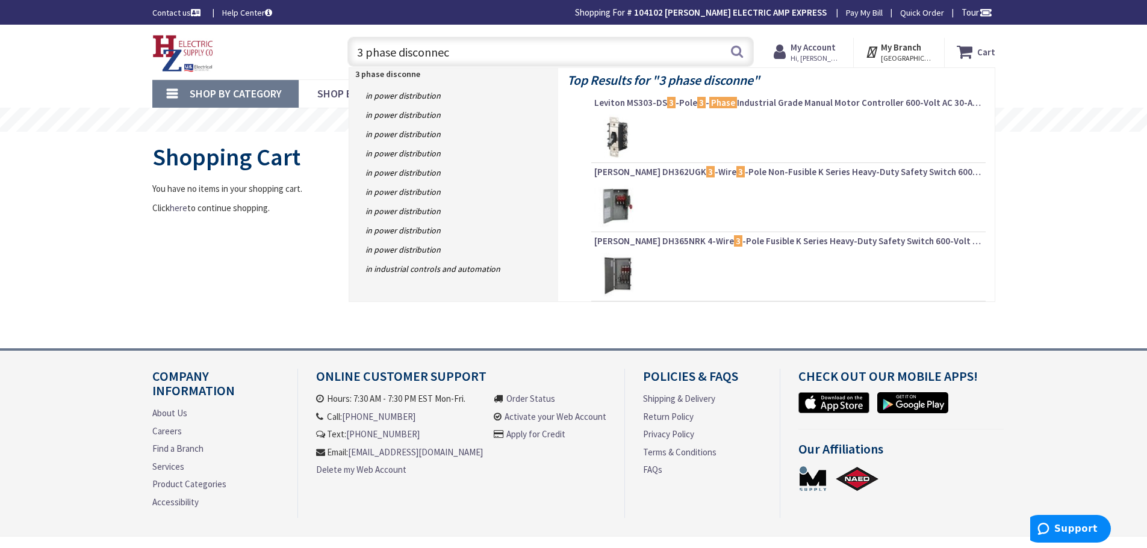
type input "3 phase disconnect"
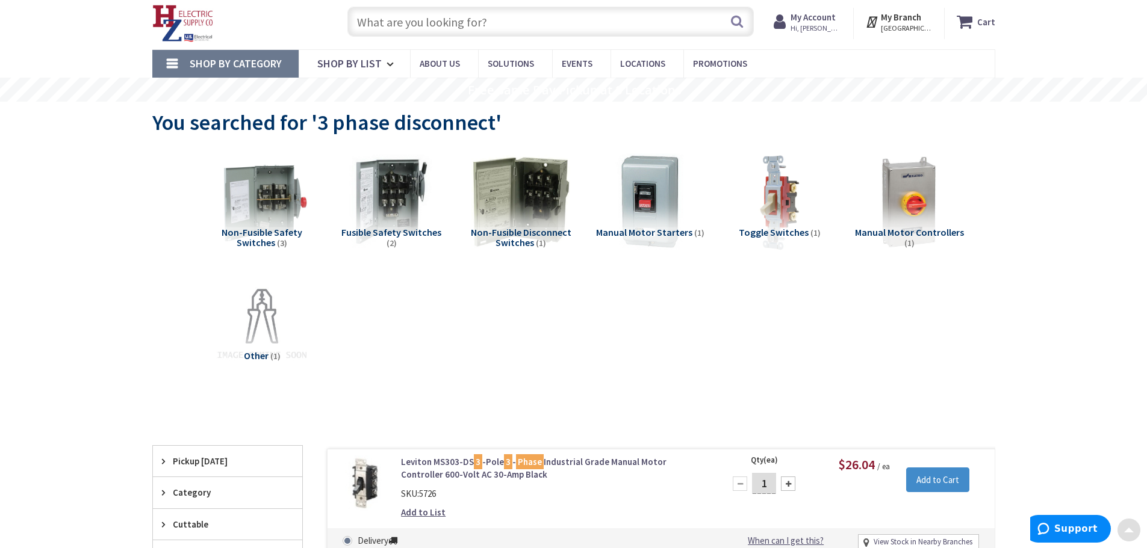
scroll to position [5, 0]
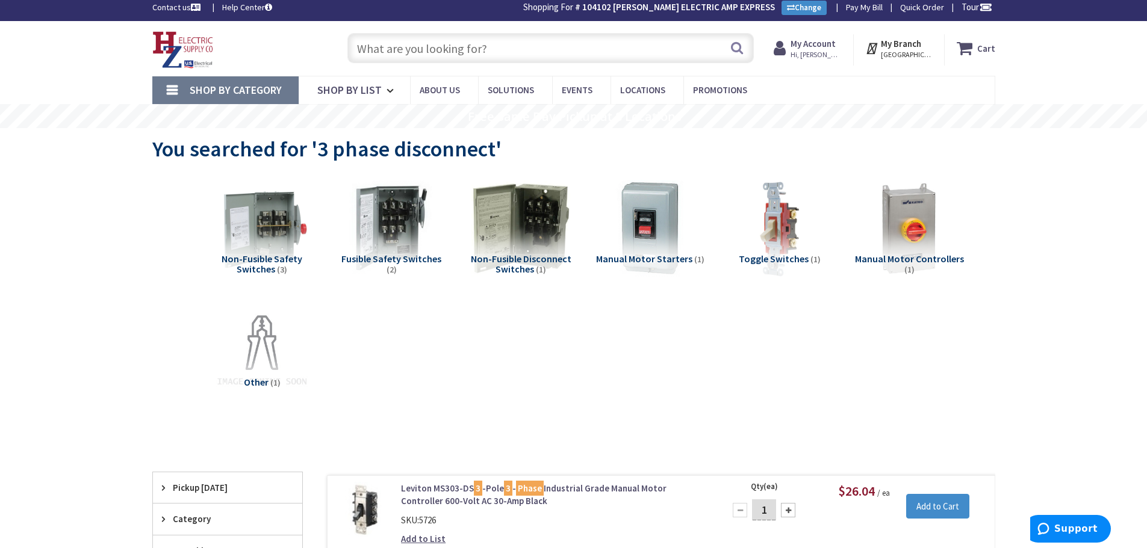
click at [508, 36] on input "text" at bounding box center [550, 48] width 406 height 30
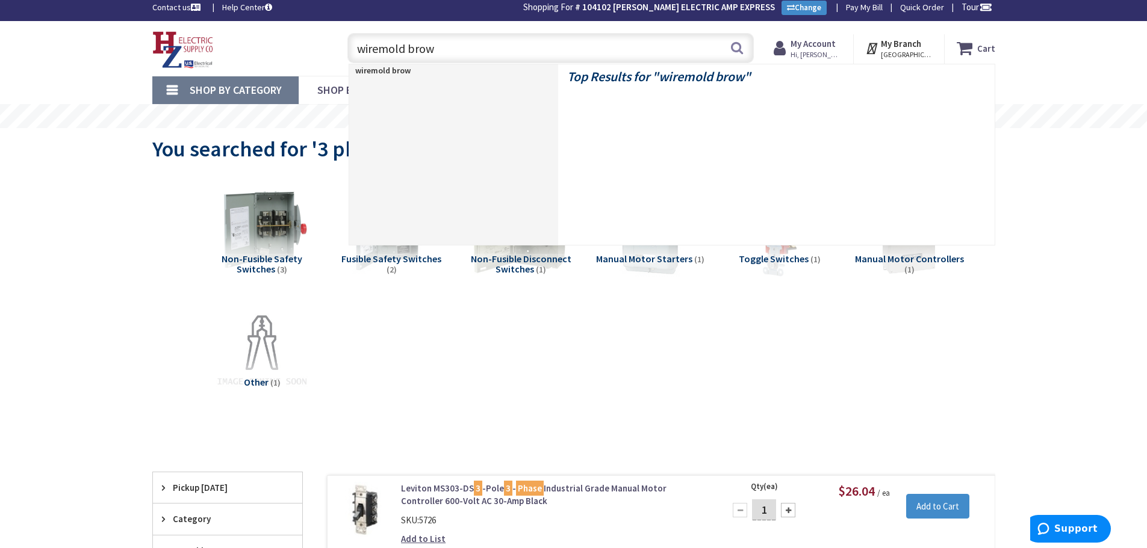
type input "wiremold brown"
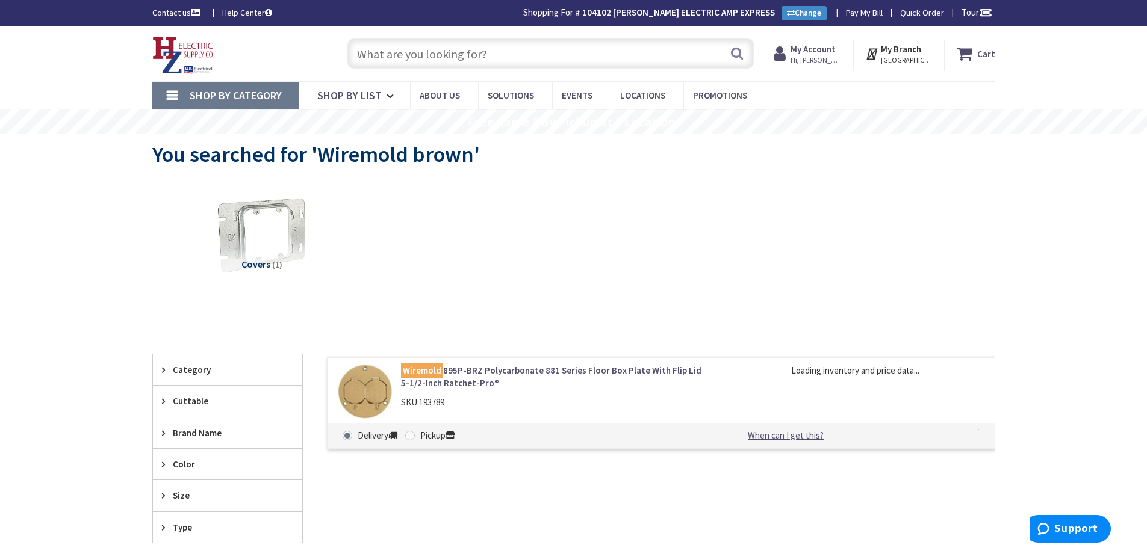
click at [456, 57] on input "text" at bounding box center [550, 54] width 406 height 30
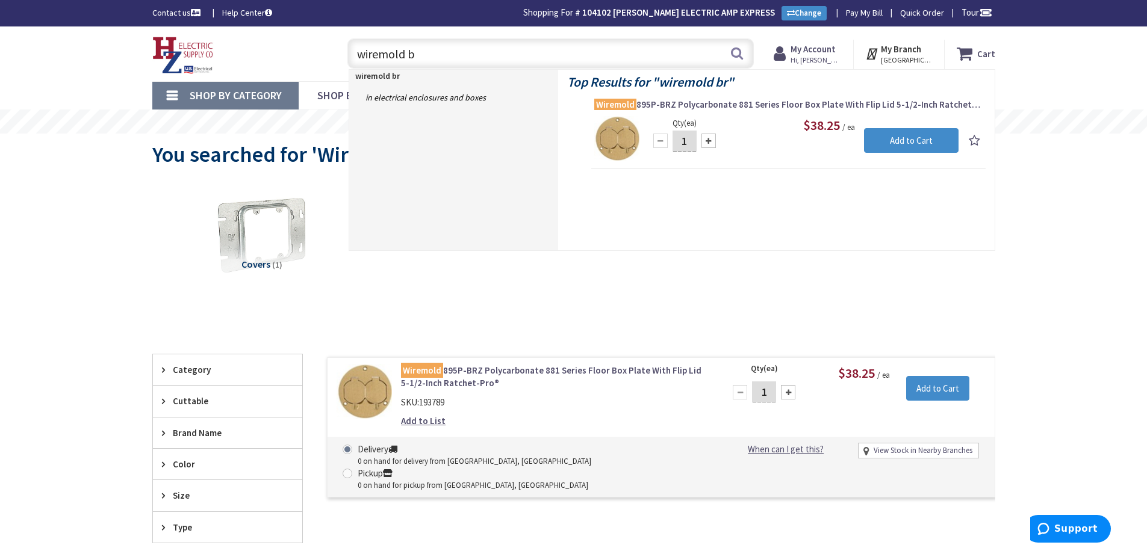
type input "wiremold"
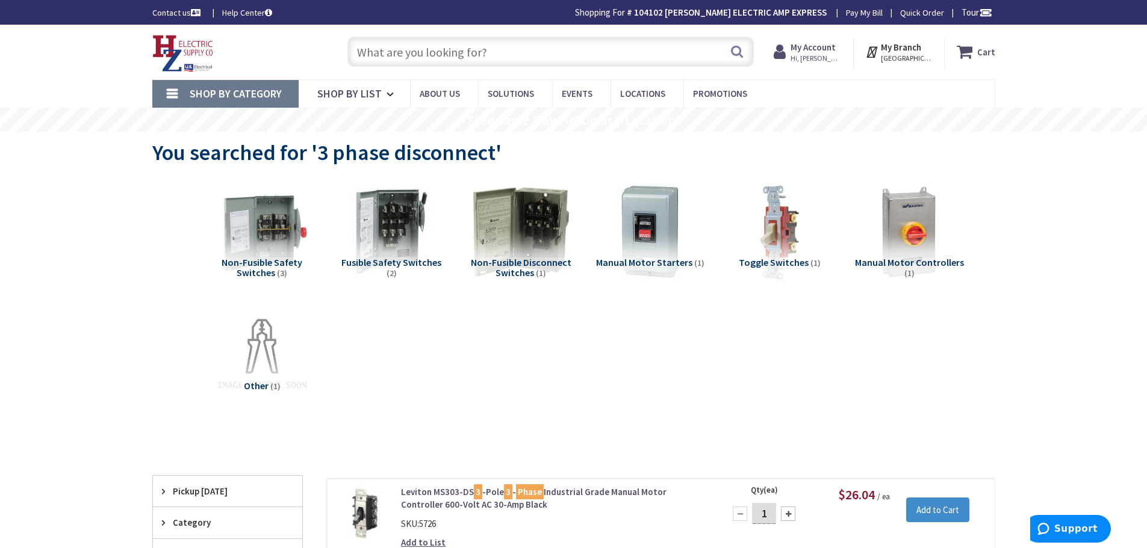
click at [430, 46] on input "text" at bounding box center [550, 52] width 406 height 30
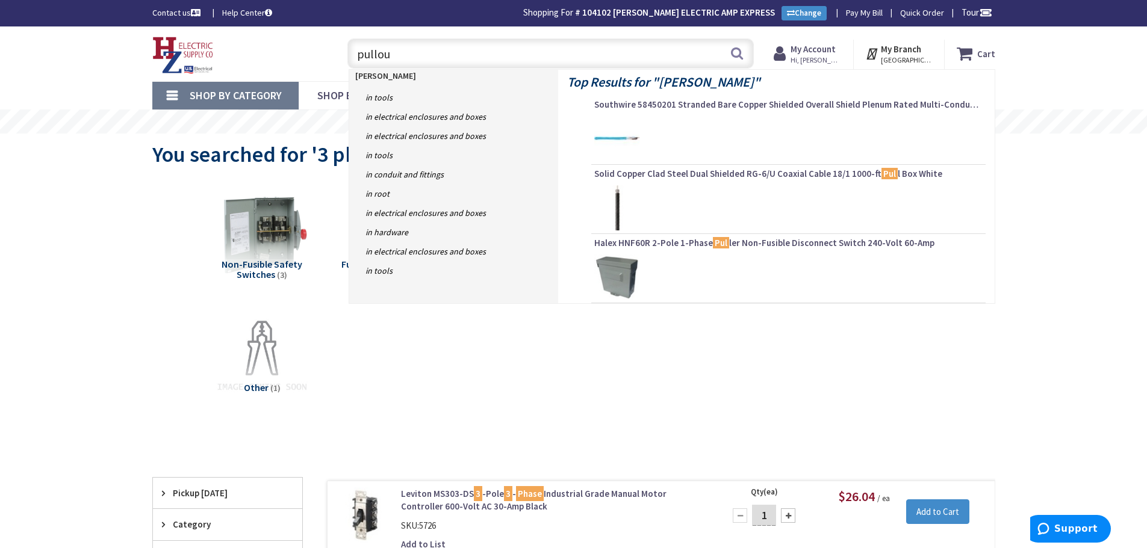
type input "pullout"
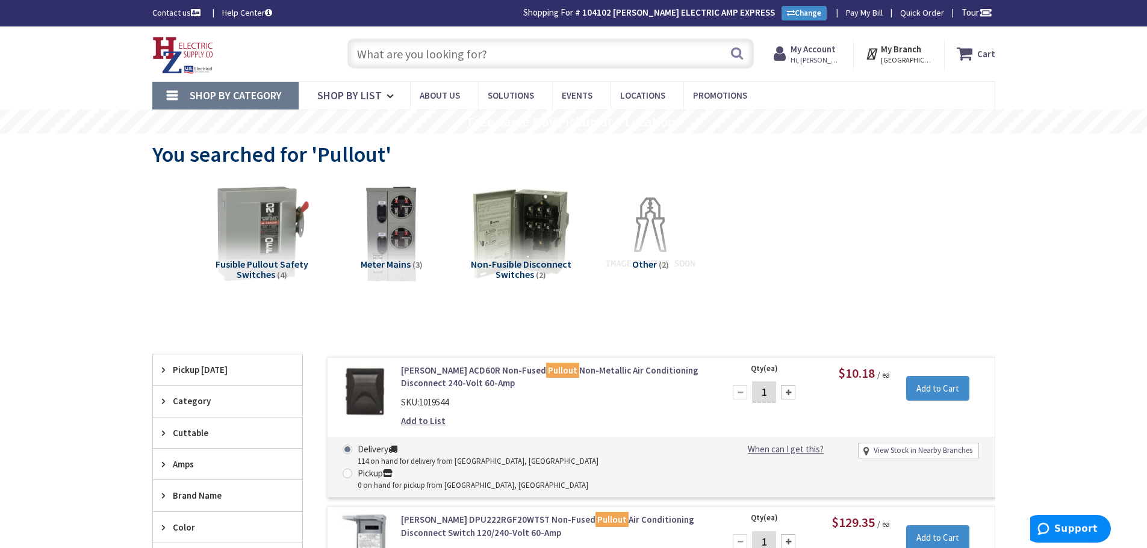
click at [513, 59] on input "text" at bounding box center [550, 54] width 406 height 30
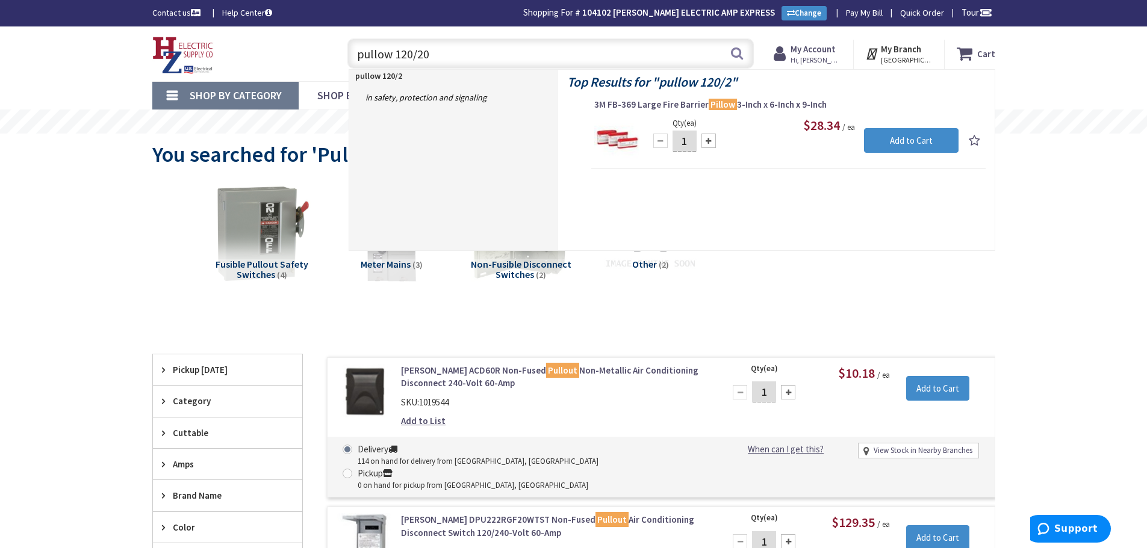
type input "pullow 120/208"
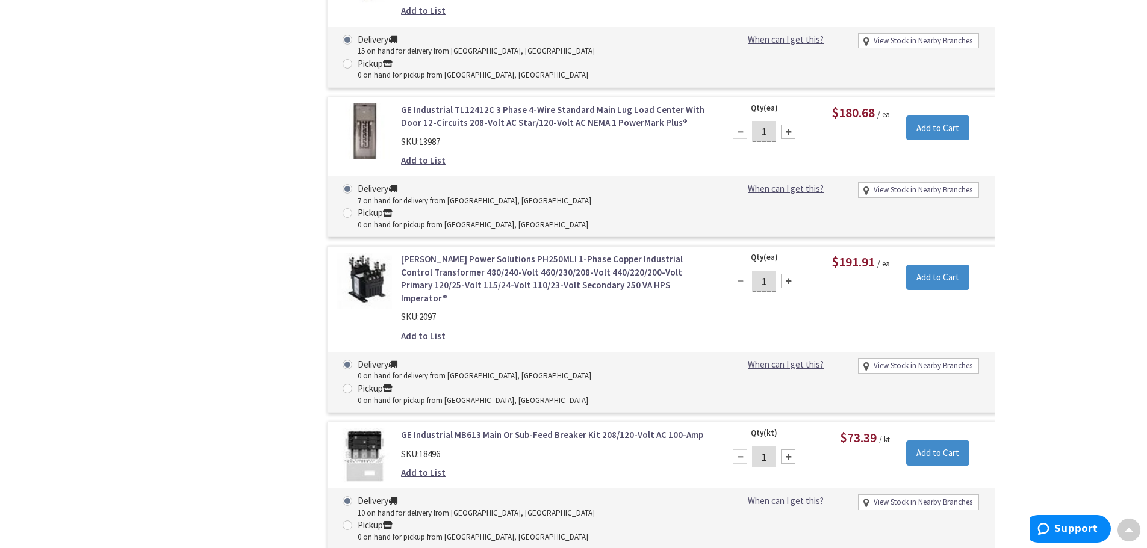
scroll to position [6948, 0]
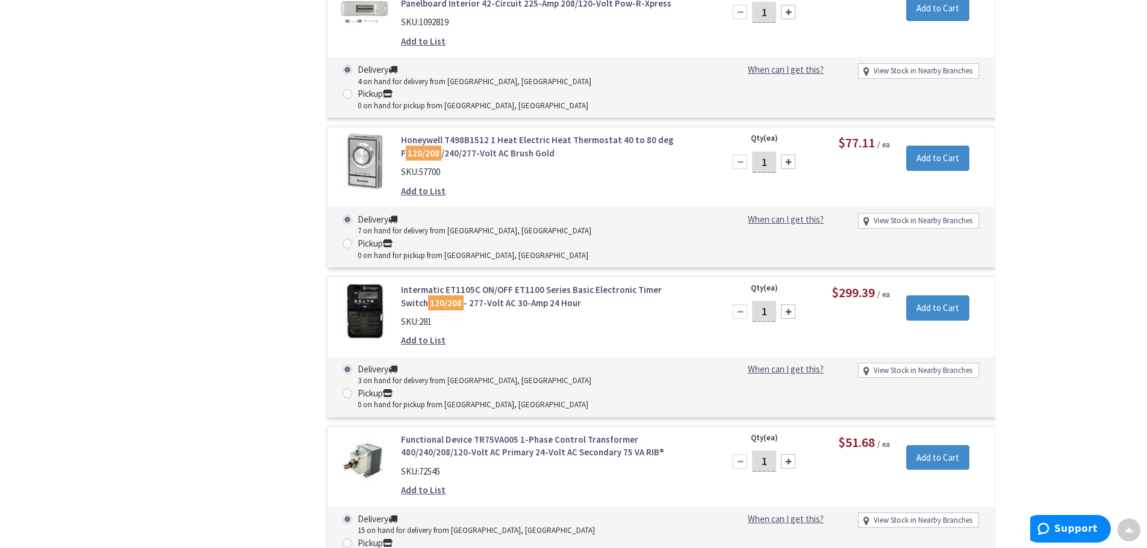
drag, startPoint x: 1146, startPoint y: 464, endPoint x: 1153, endPoint y: 454, distance: 11.7
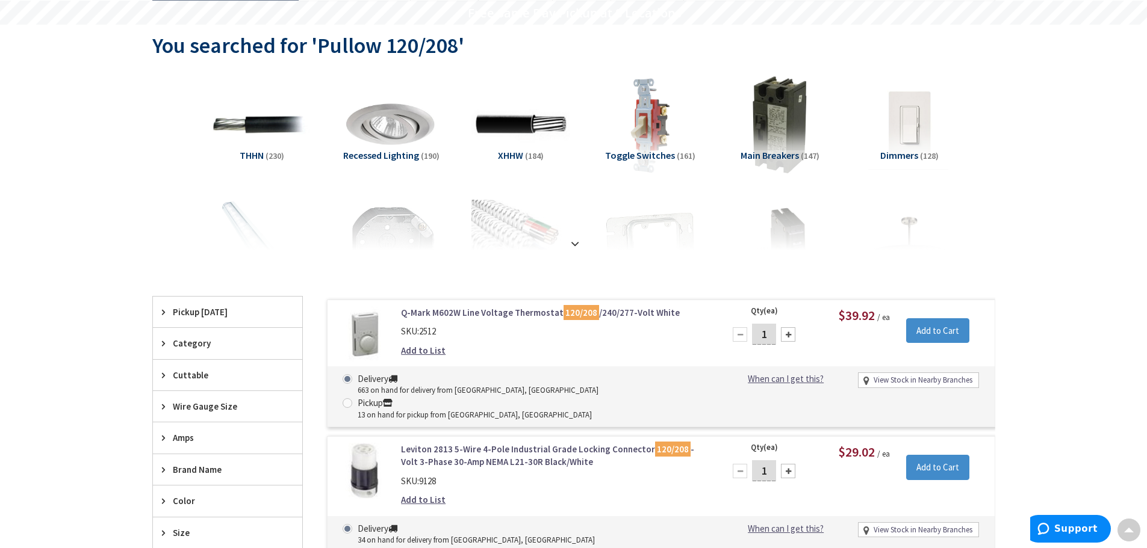
scroll to position [0, 0]
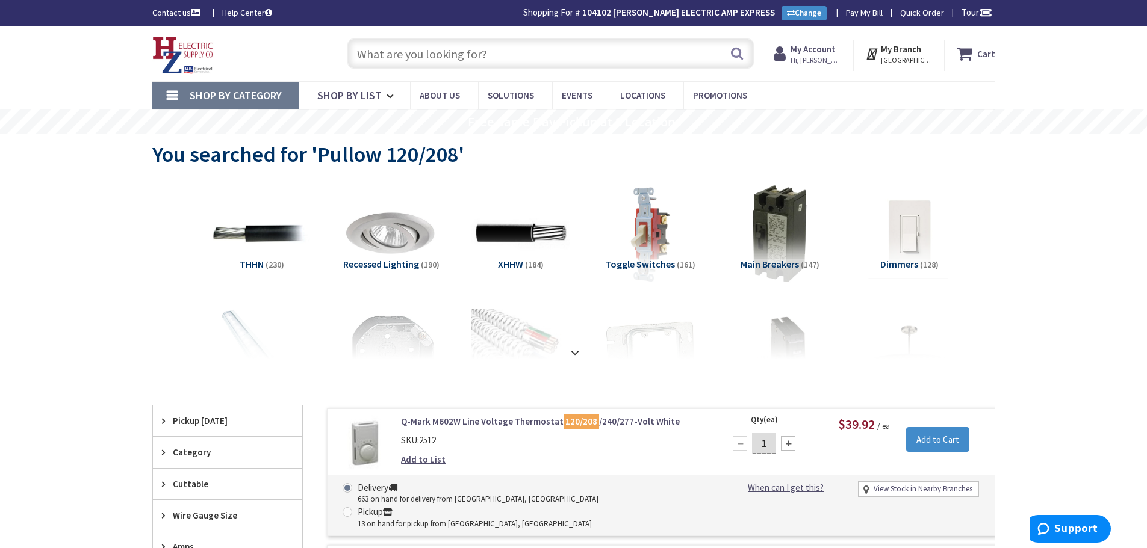
click at [497, 59] on input "text" at bounding box center [550, 54] width 406 height 30
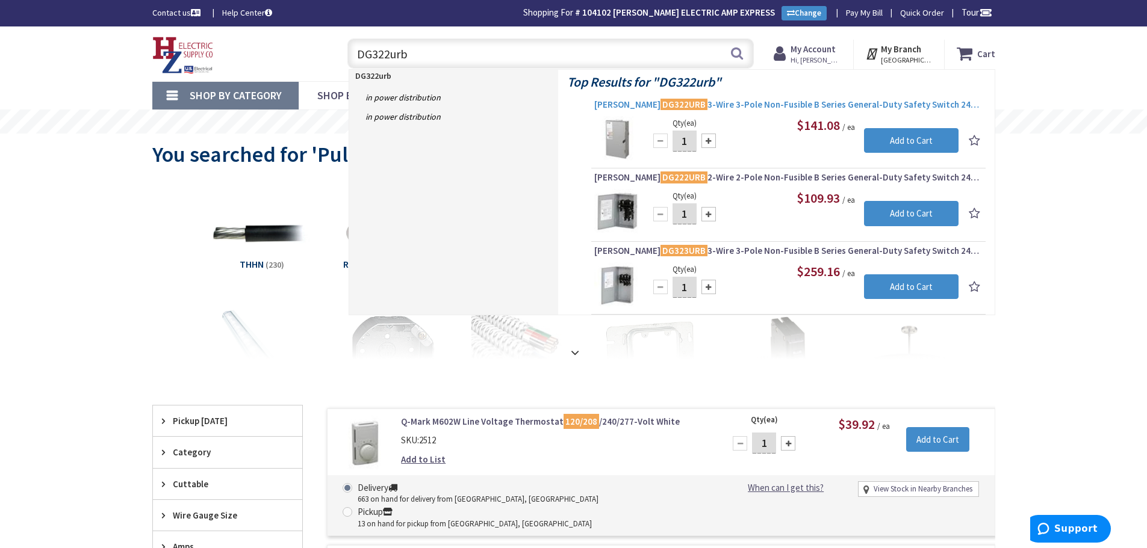
type input "DG322urb"
click at [786, 107] on span "Eaton DG322URB 3-Wire 3-Pole Non-Fusible B Series General-Duty Safety Switch 24…" at bounding box center [788, 105] width 388 height 12
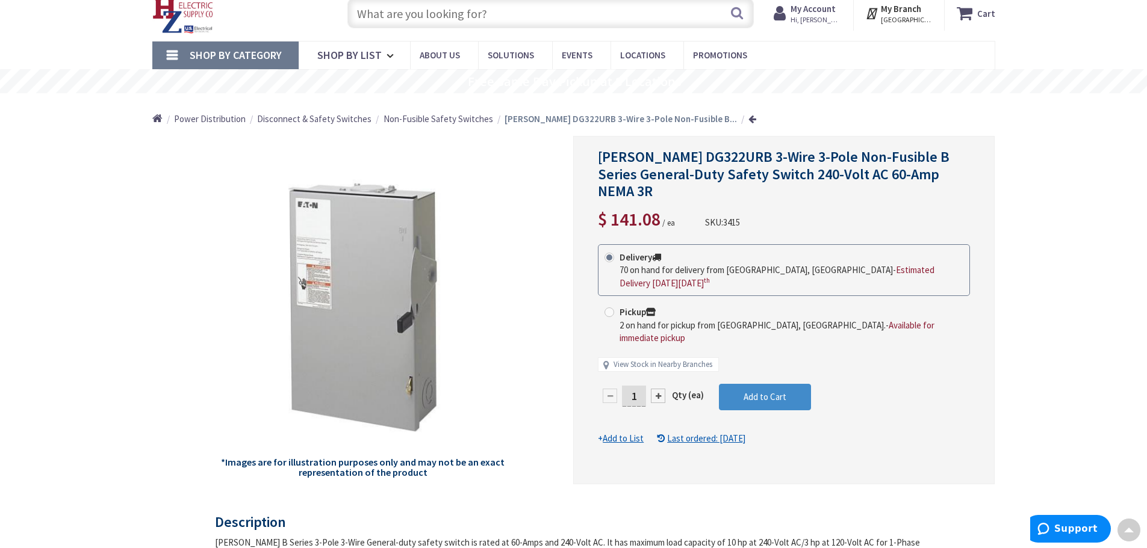
scroll to position [2, 0]
